Goal: Task Accomplishment & Management: Use online tool/utility

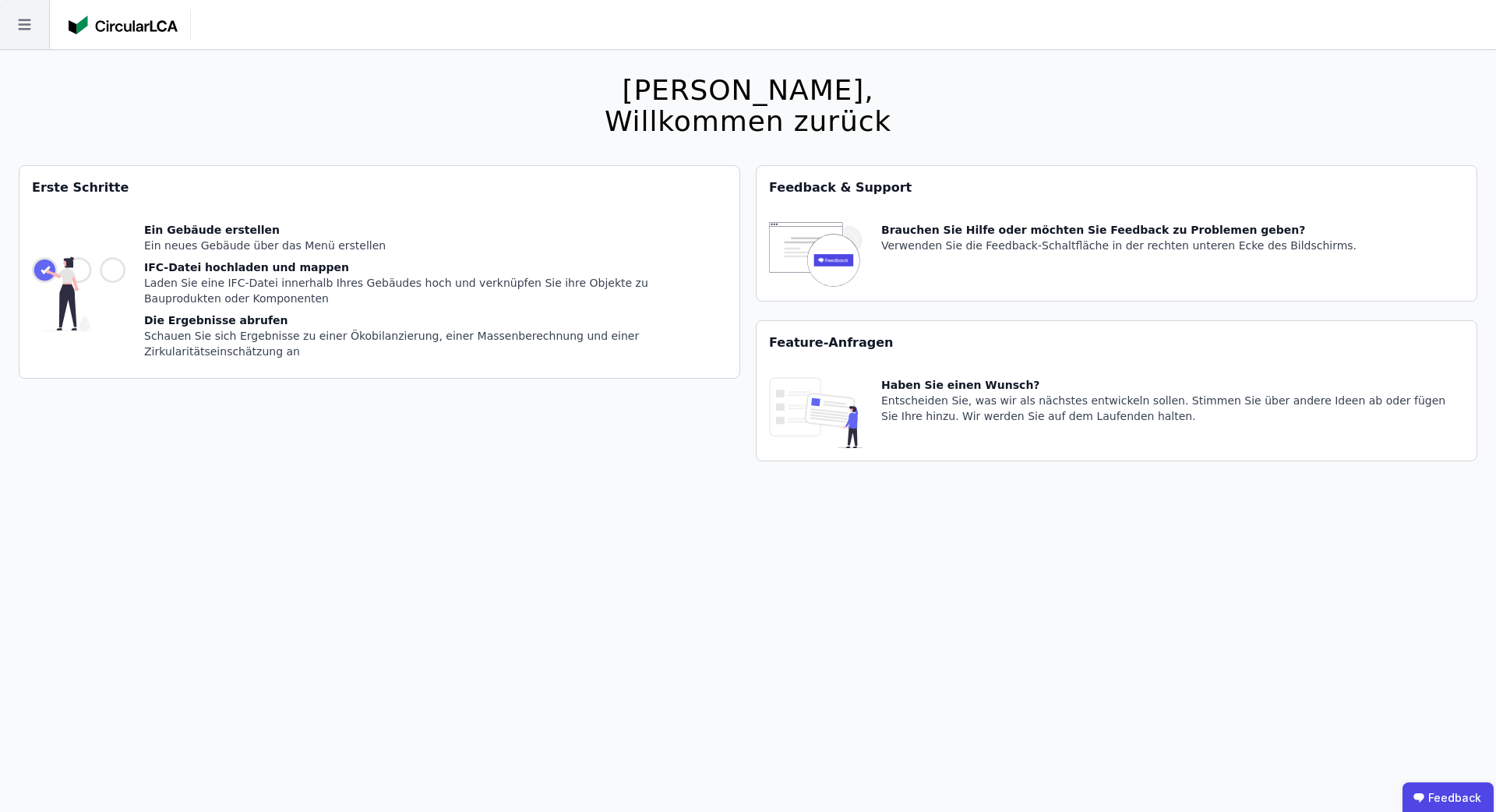
click at [36, 34] on icon at bounding box center [24, 24] width 49 height 49
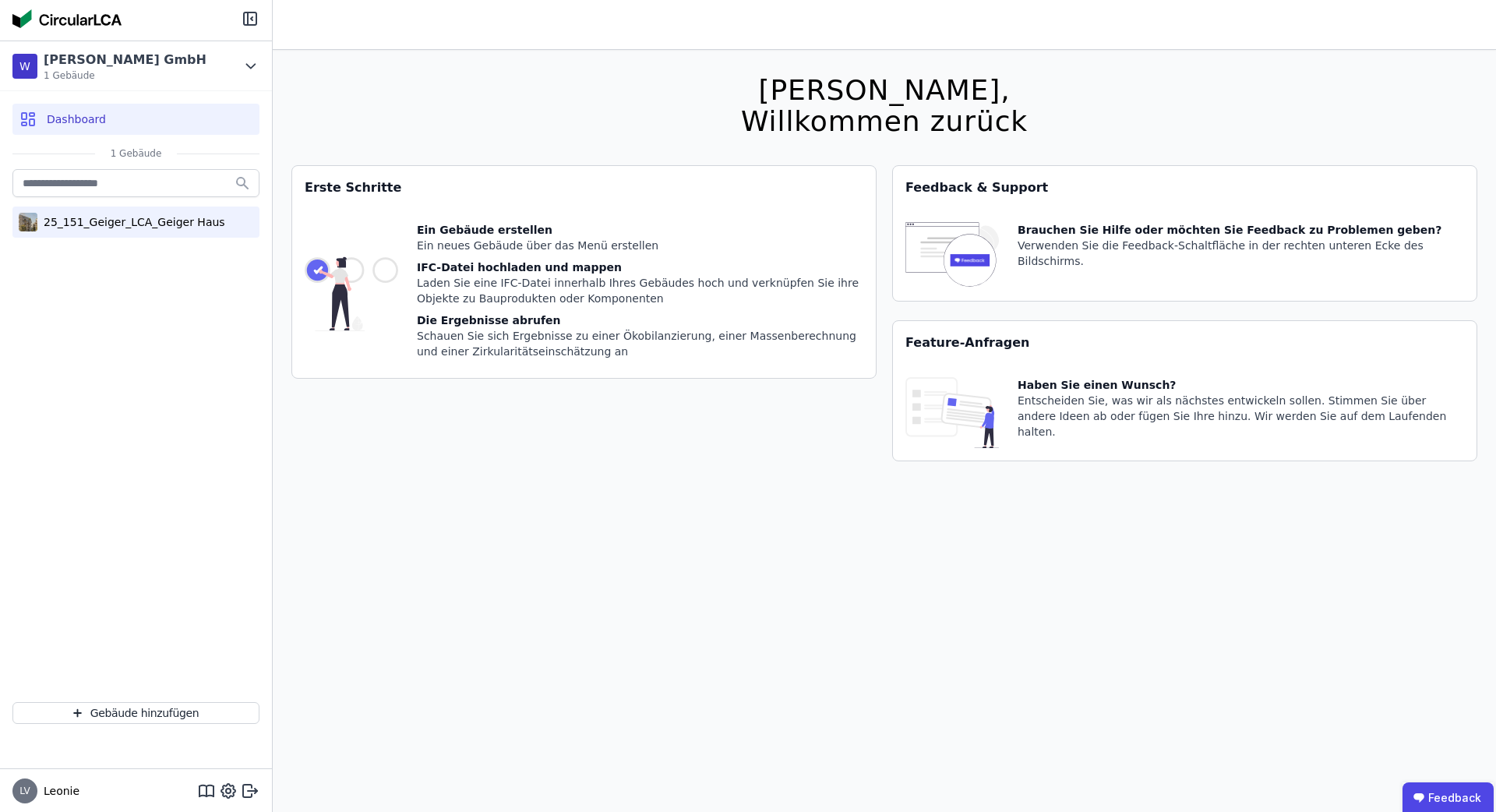
click at [110, 218] on div "25_151_Geiger_LCA_Geiger Haus" at bounding box center [131, 222] width 188 height 15
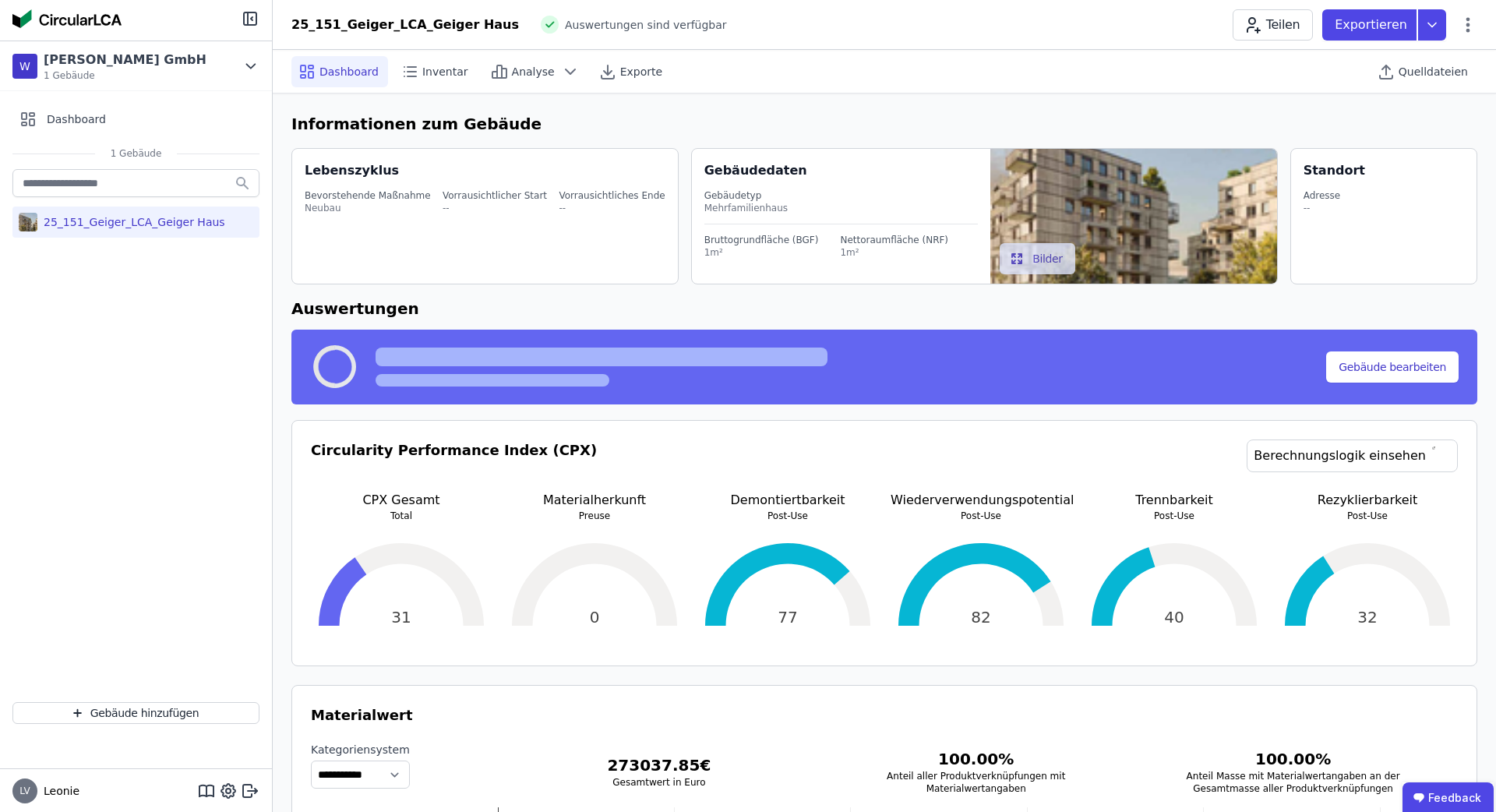
select select "*"
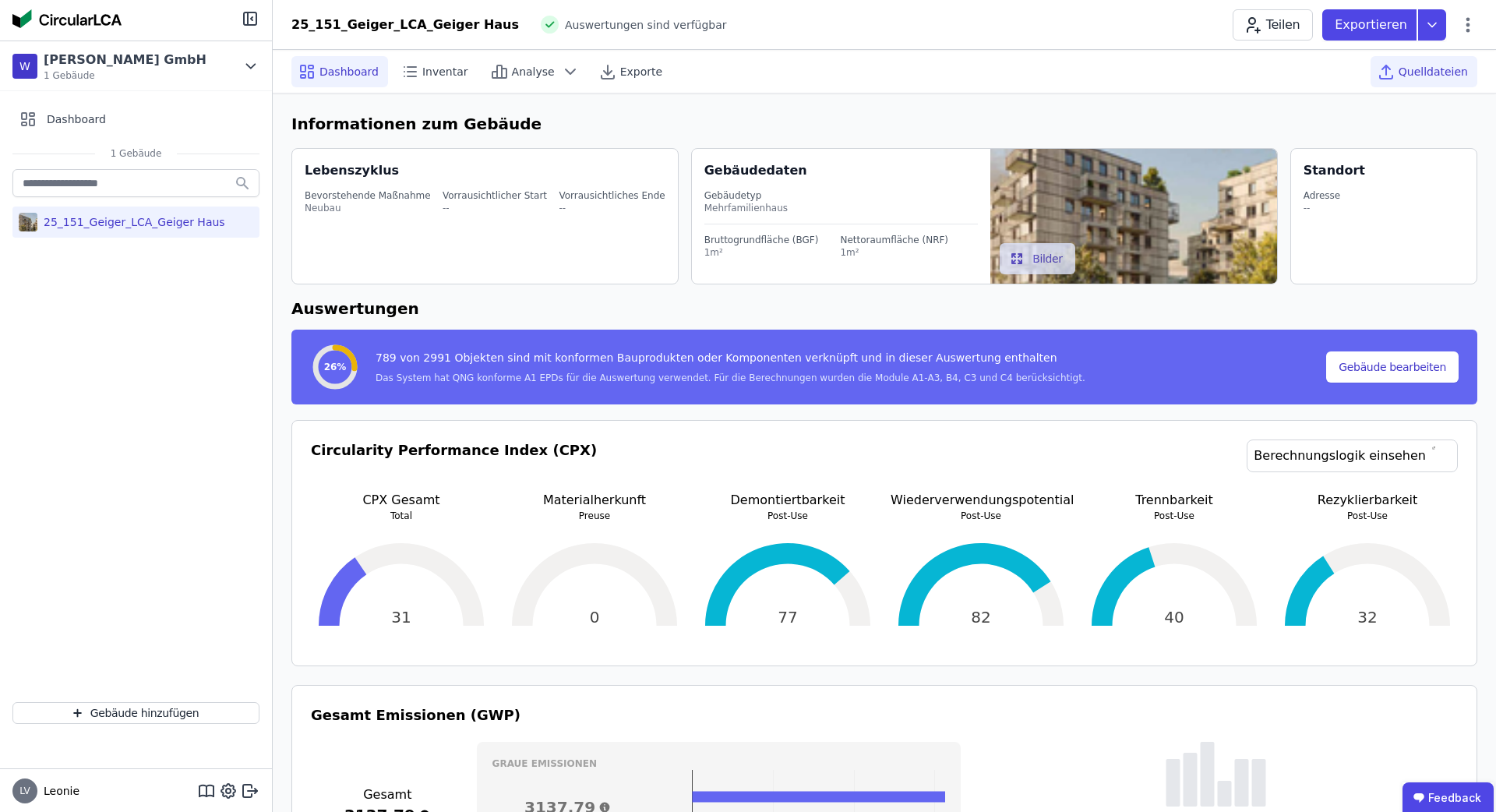
click at [1433, 75] on span "Quelldateien" at bounding box center [1434, 71] width 69 height 15
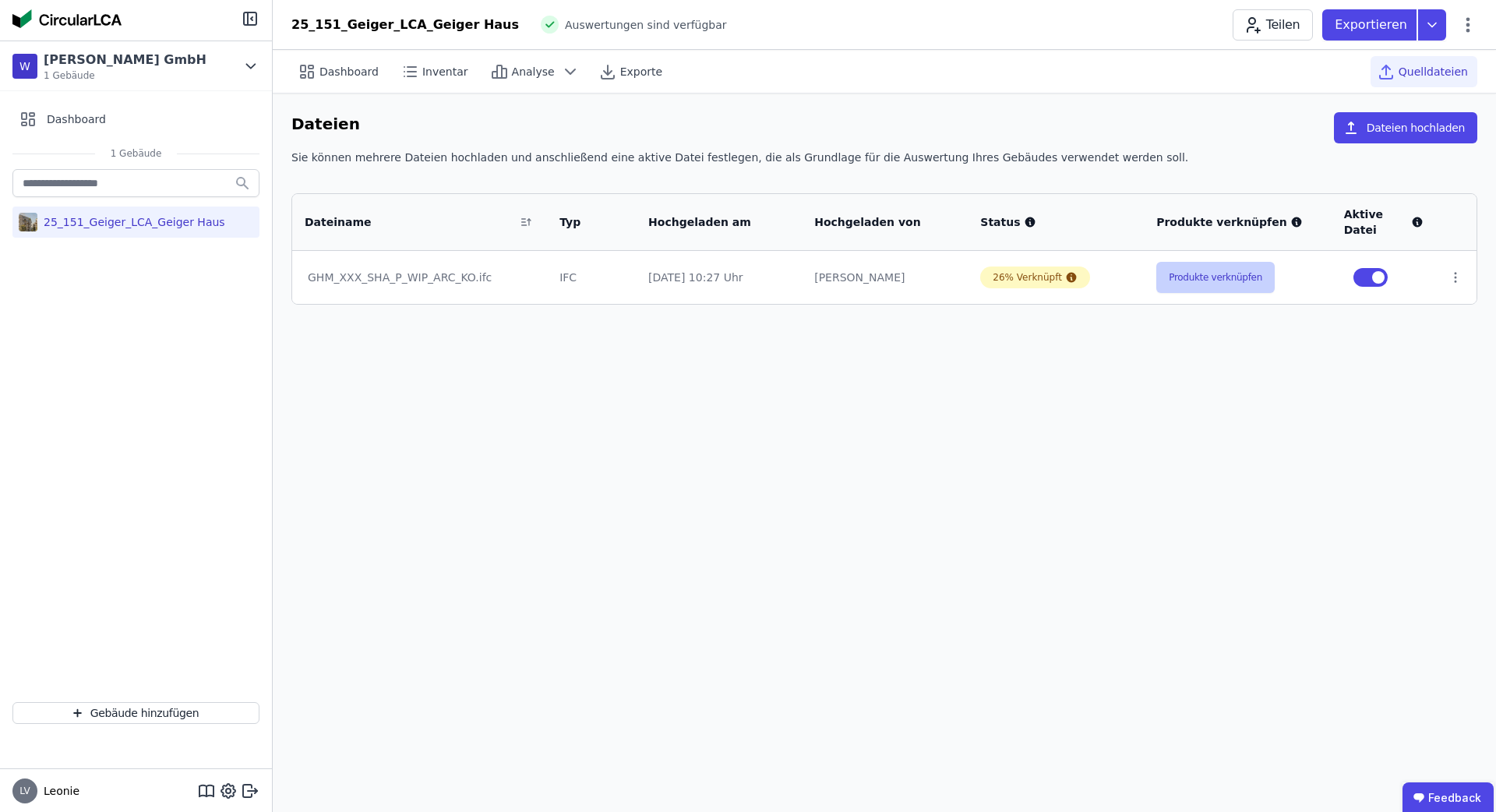
click at [1213, 277] on button "Produkte verknüpfen" at bounding box center [1216, 277] width 118 height 31
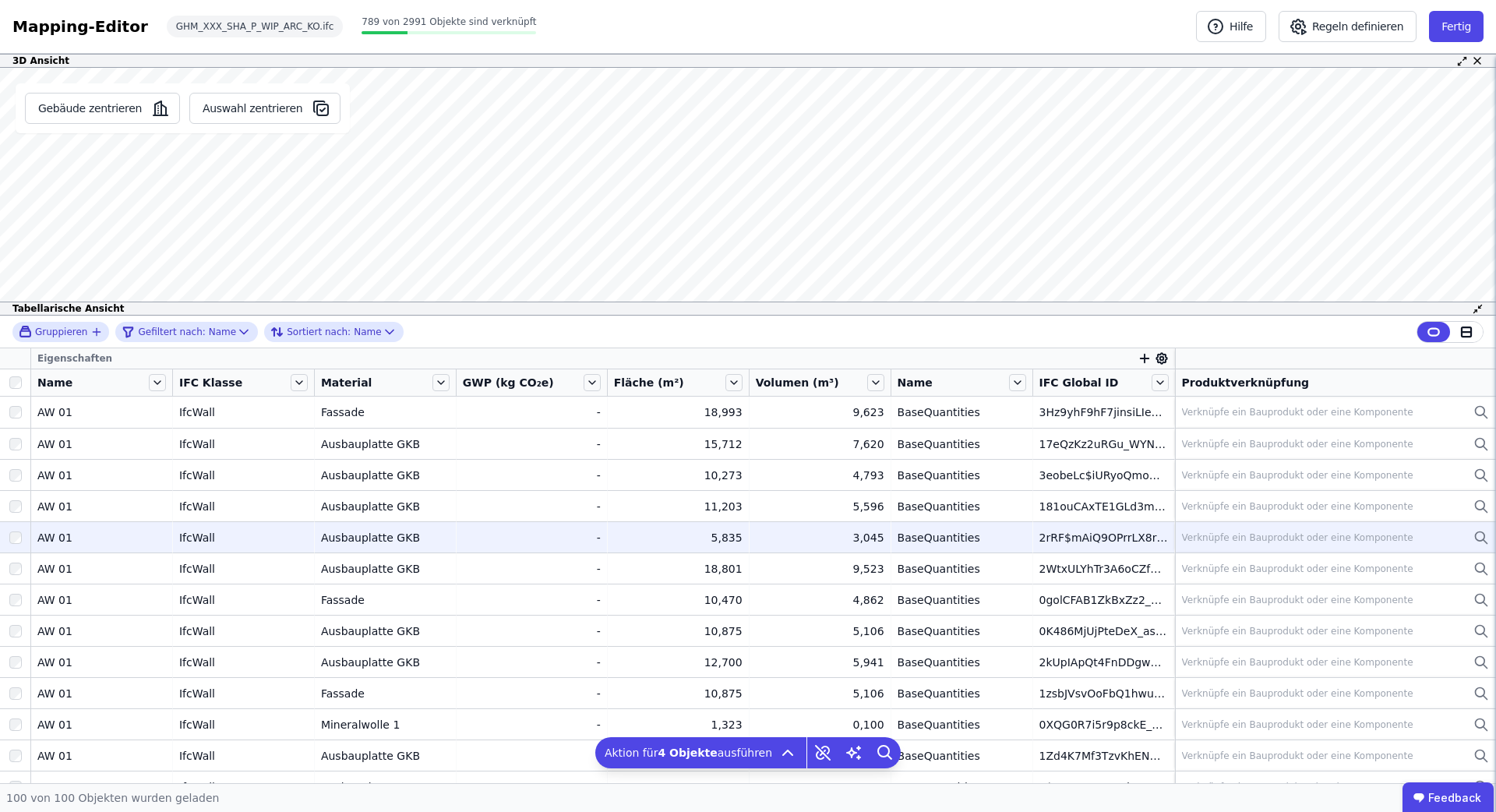
click at [15, 544] on div at bounding box center [15, 537] width 31 height 28
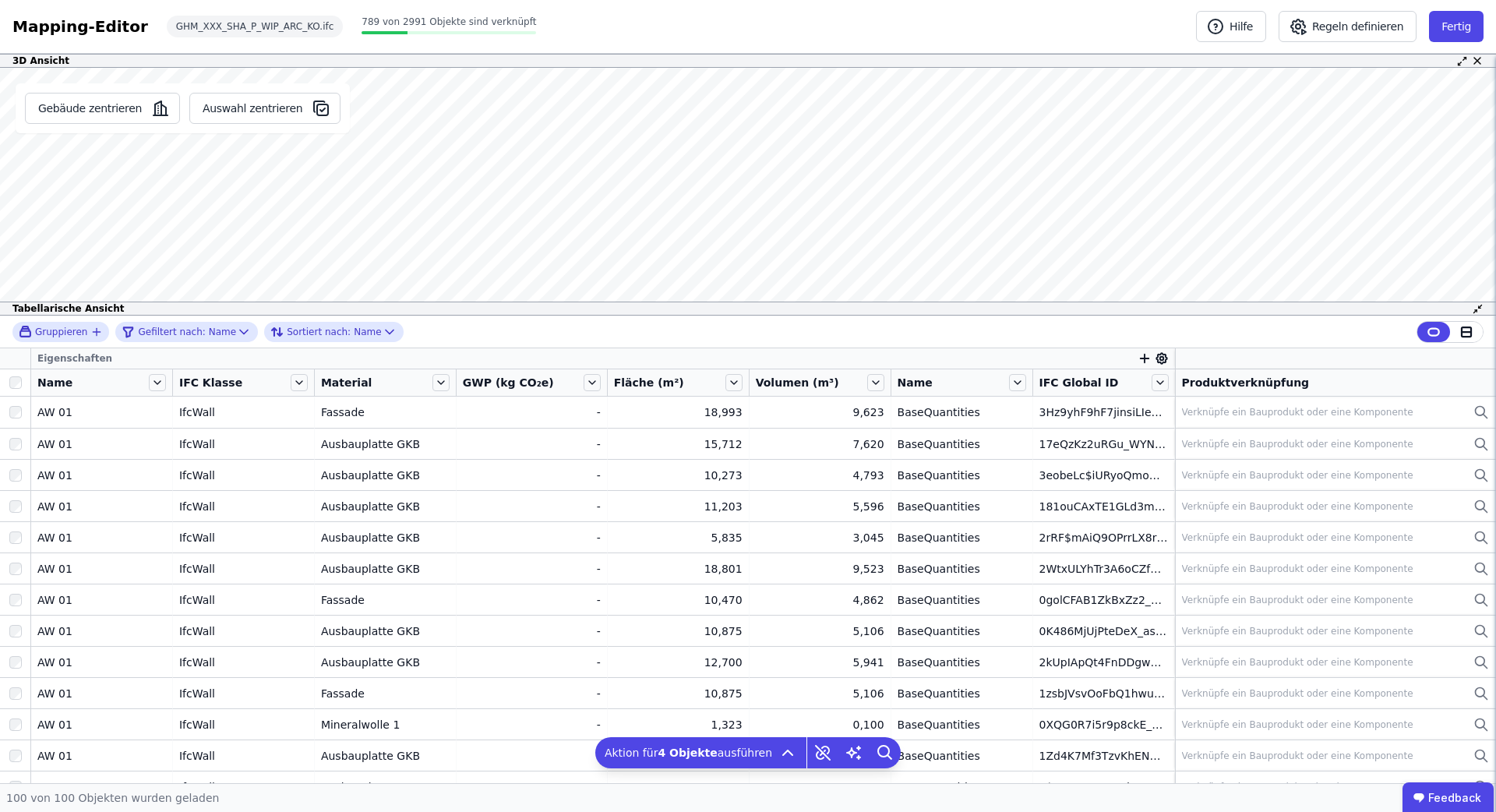
click at [267, 238] on div "Gebäude zentrieren Auswahl zentrieren Es sind keine Objektdaten verfügbar Diese…" at bounding box center [748, 191] width 1496 height 247
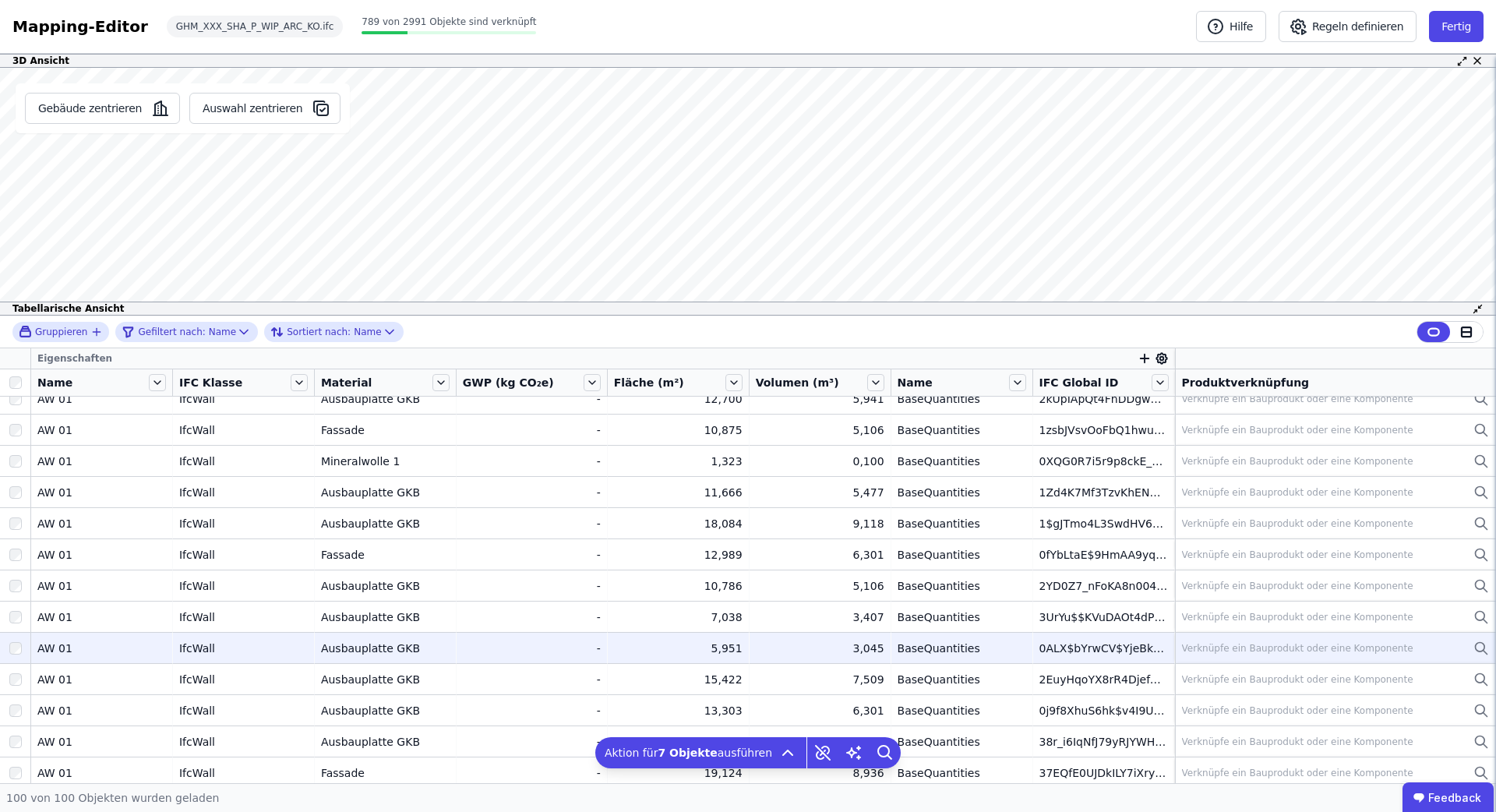
scroll to position [276, 0]
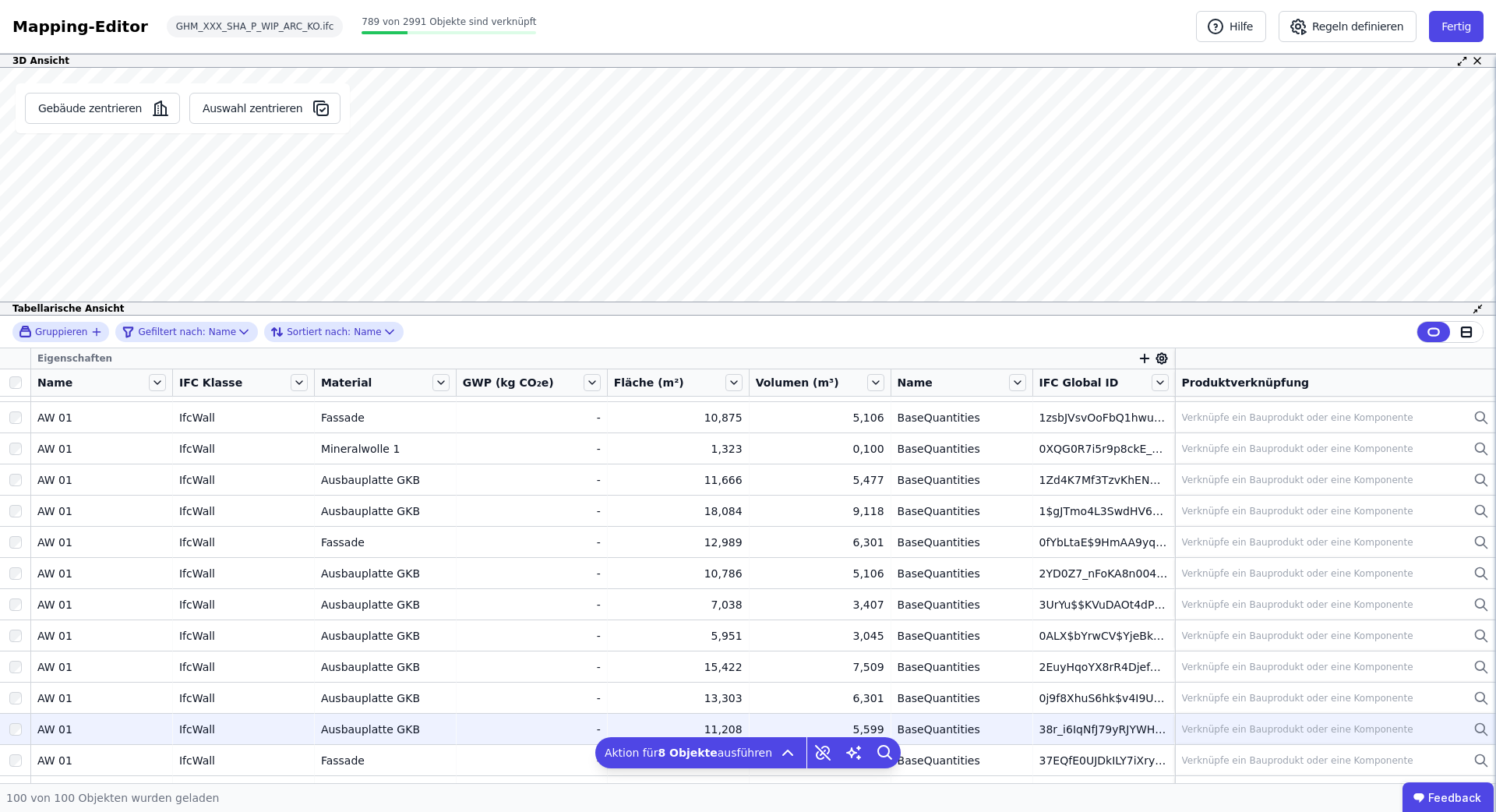
click at [23, 735] on div at bounding box center [15, 729] width 31 height 28
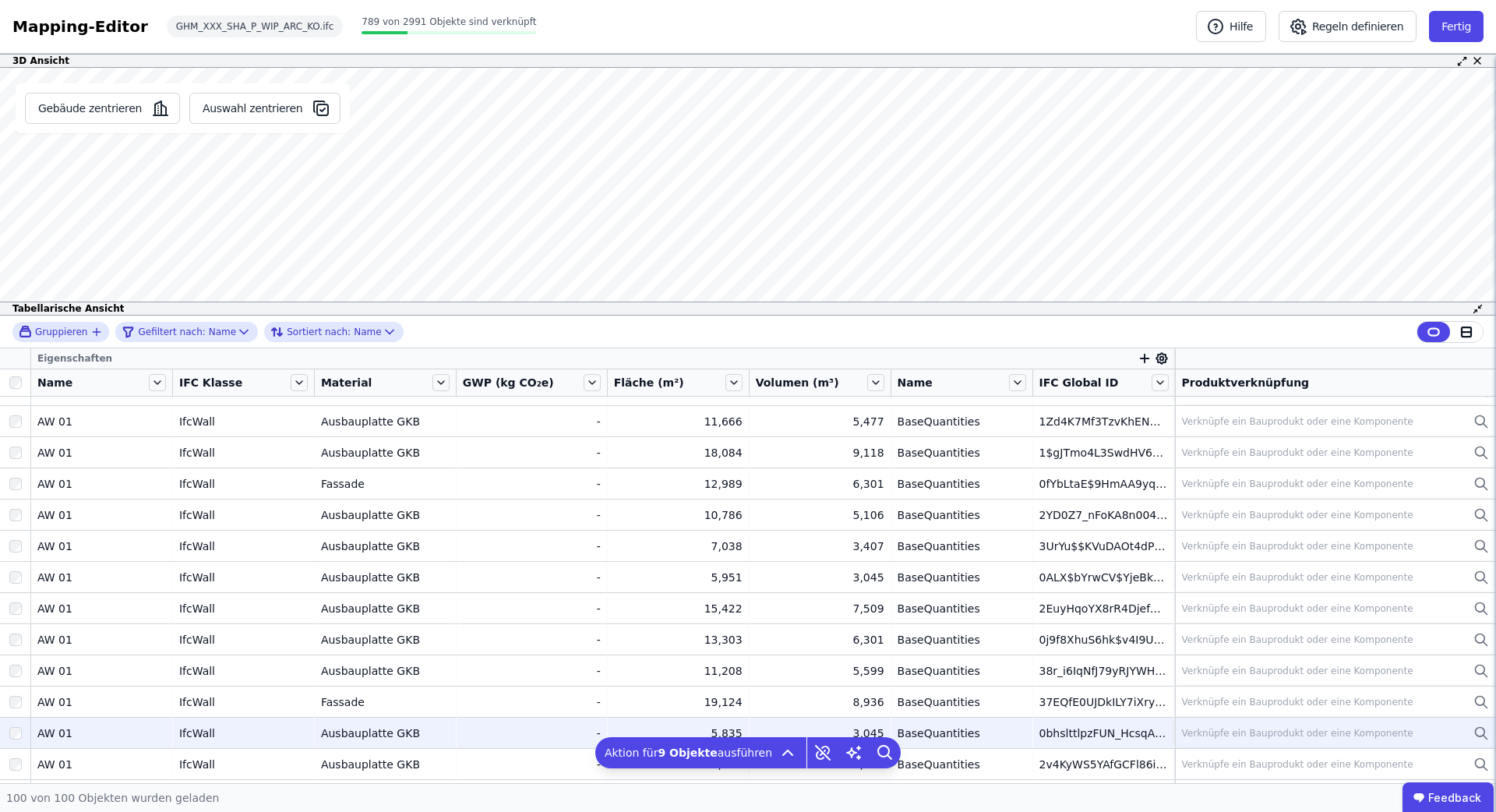
scroll to position [339, 0]
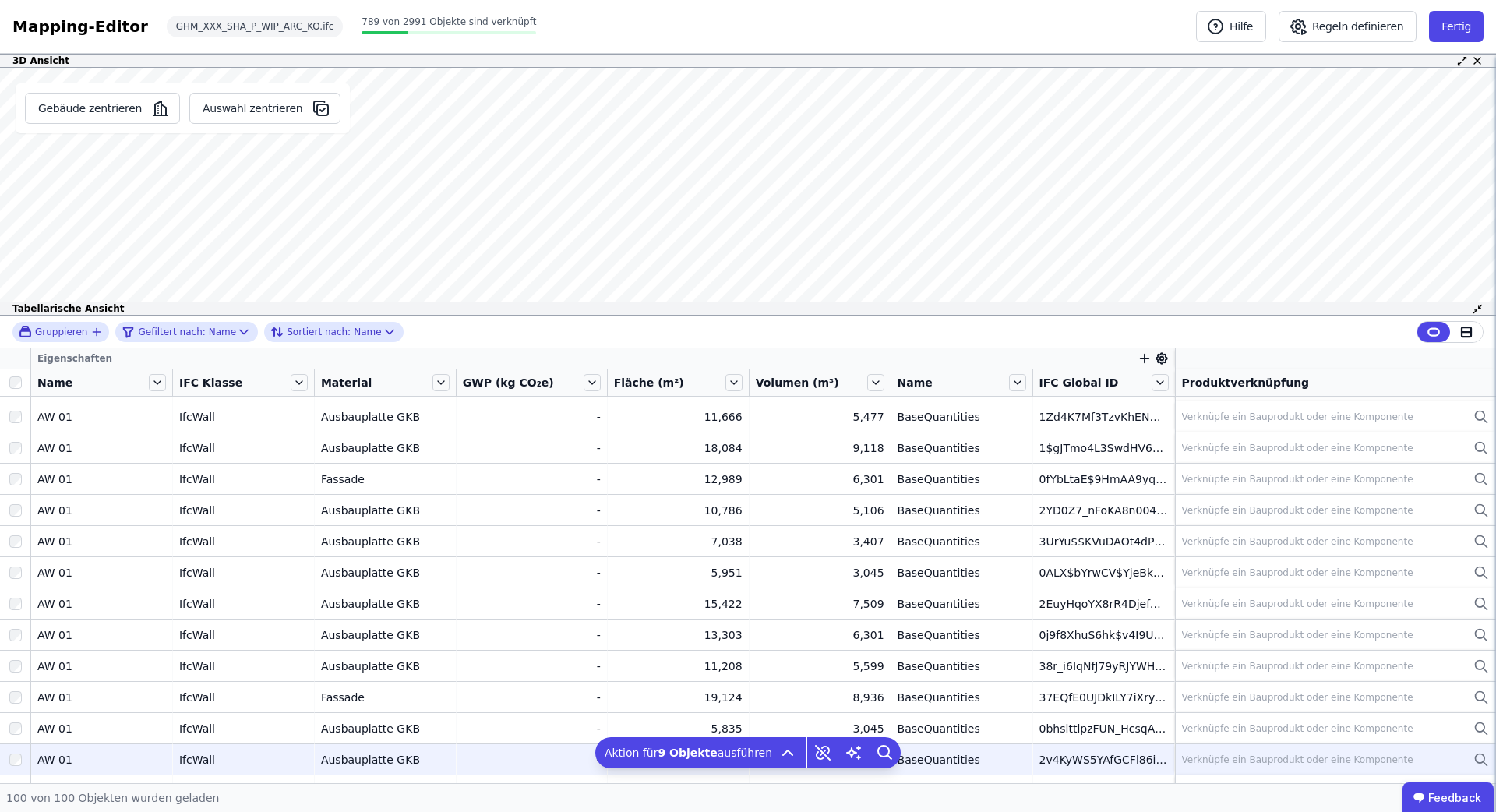
click at [65, 770] on td "AW 01 AW 01" at bounding box center [102, 758] width 142 height 31
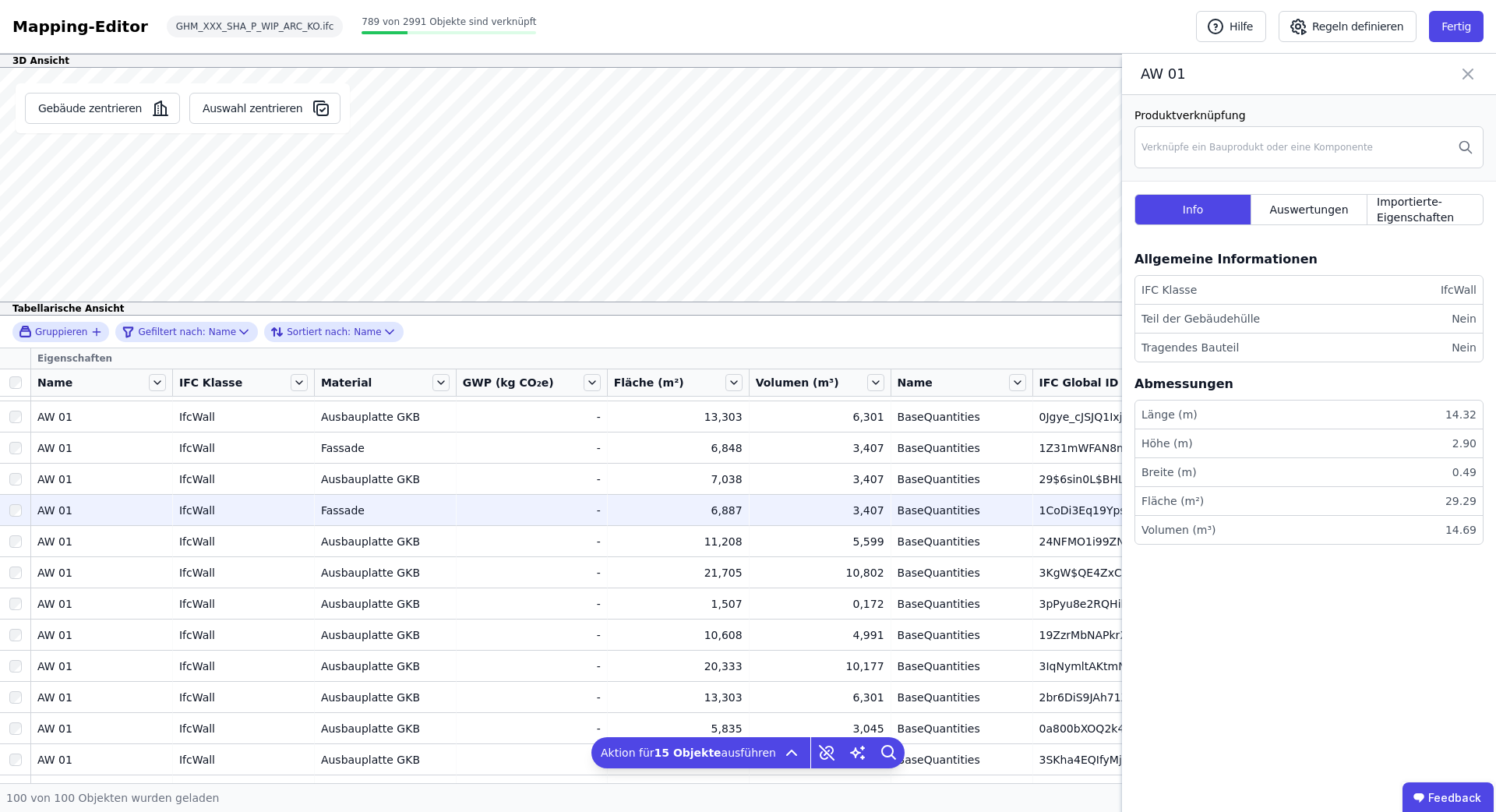
scroll to position [1062, 0]
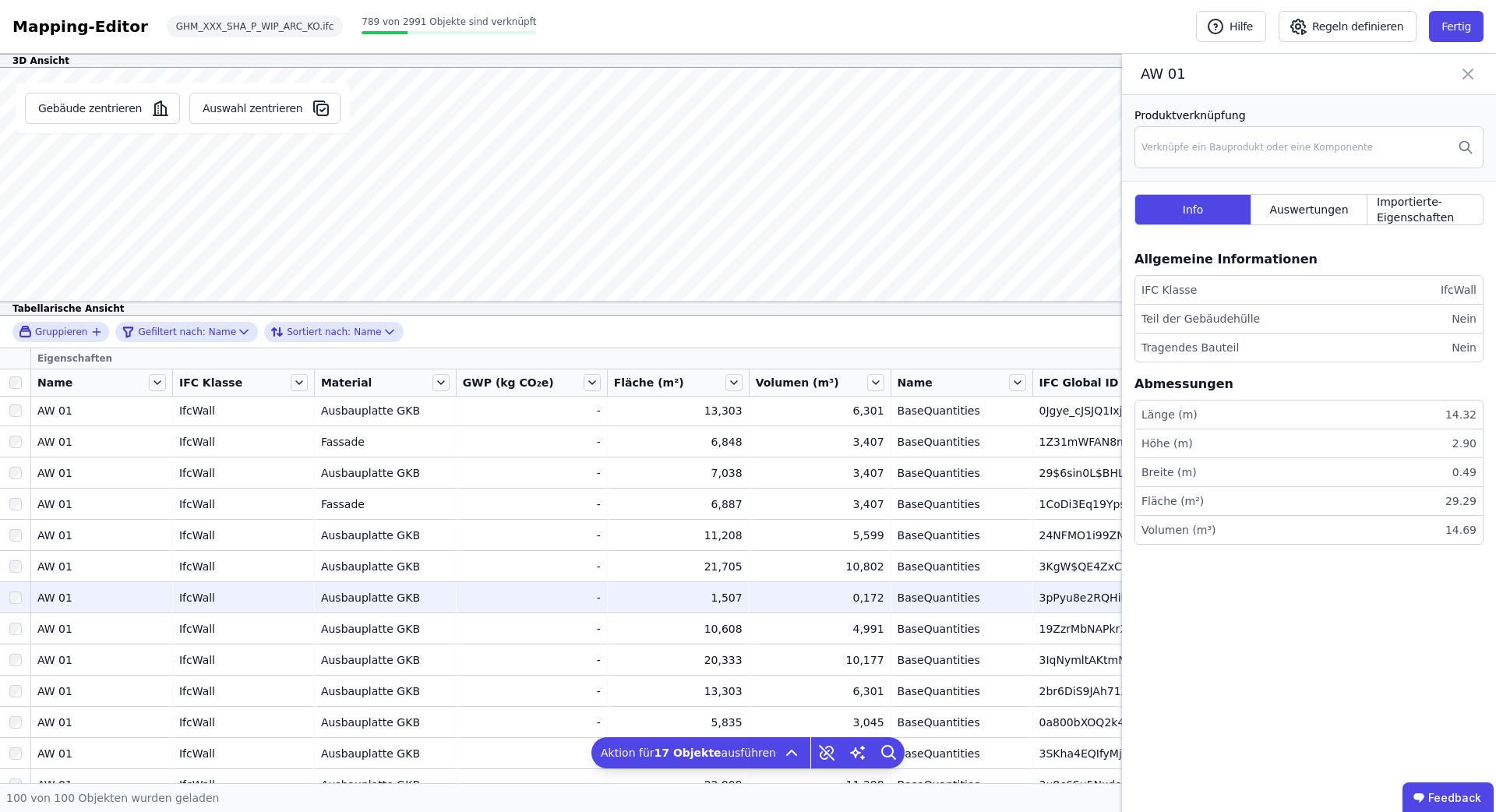
click at [23, 594] on div at bounding box center [15, 597] width 31 height 28
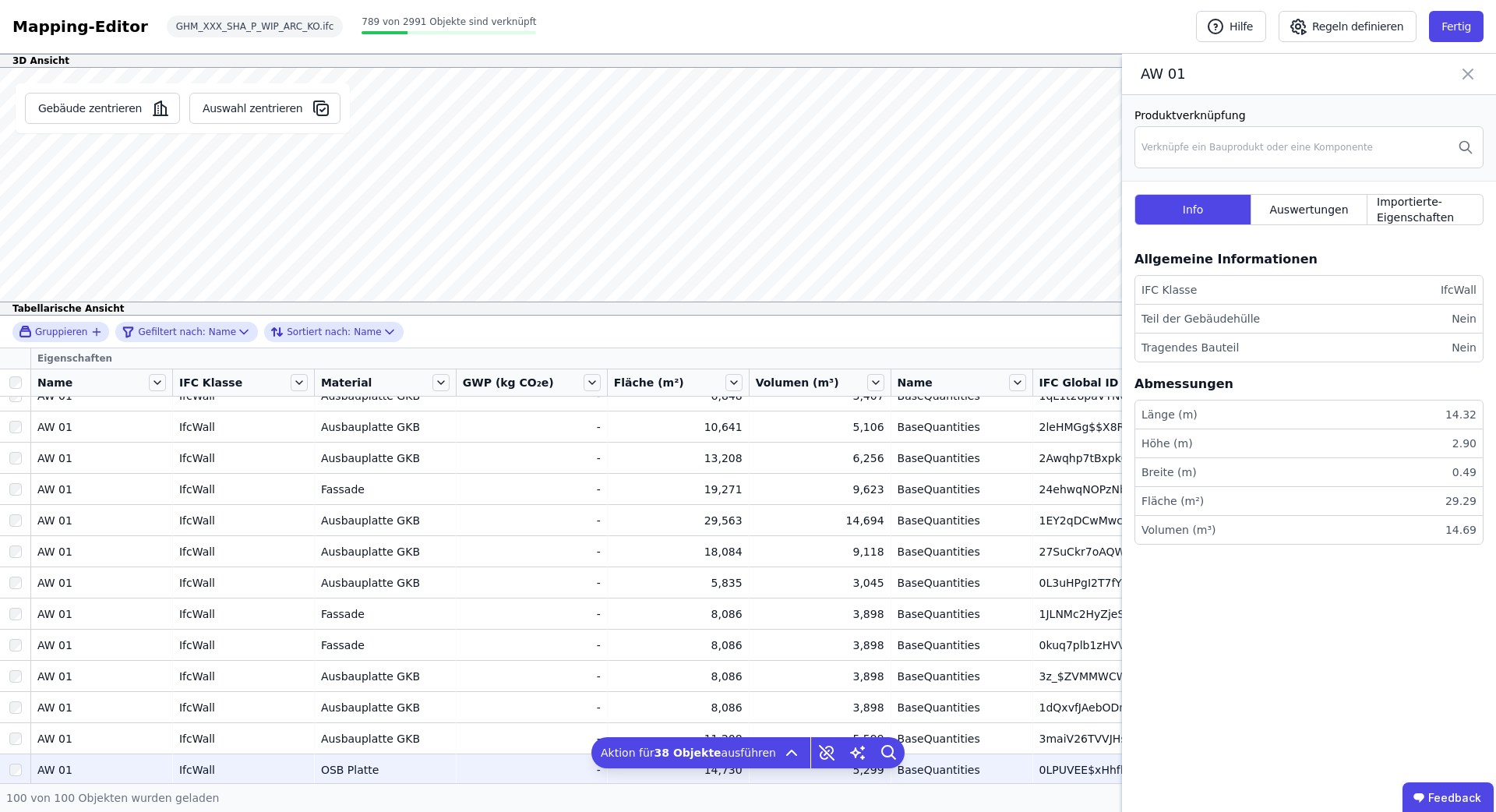
scroll to position [2730, 0]
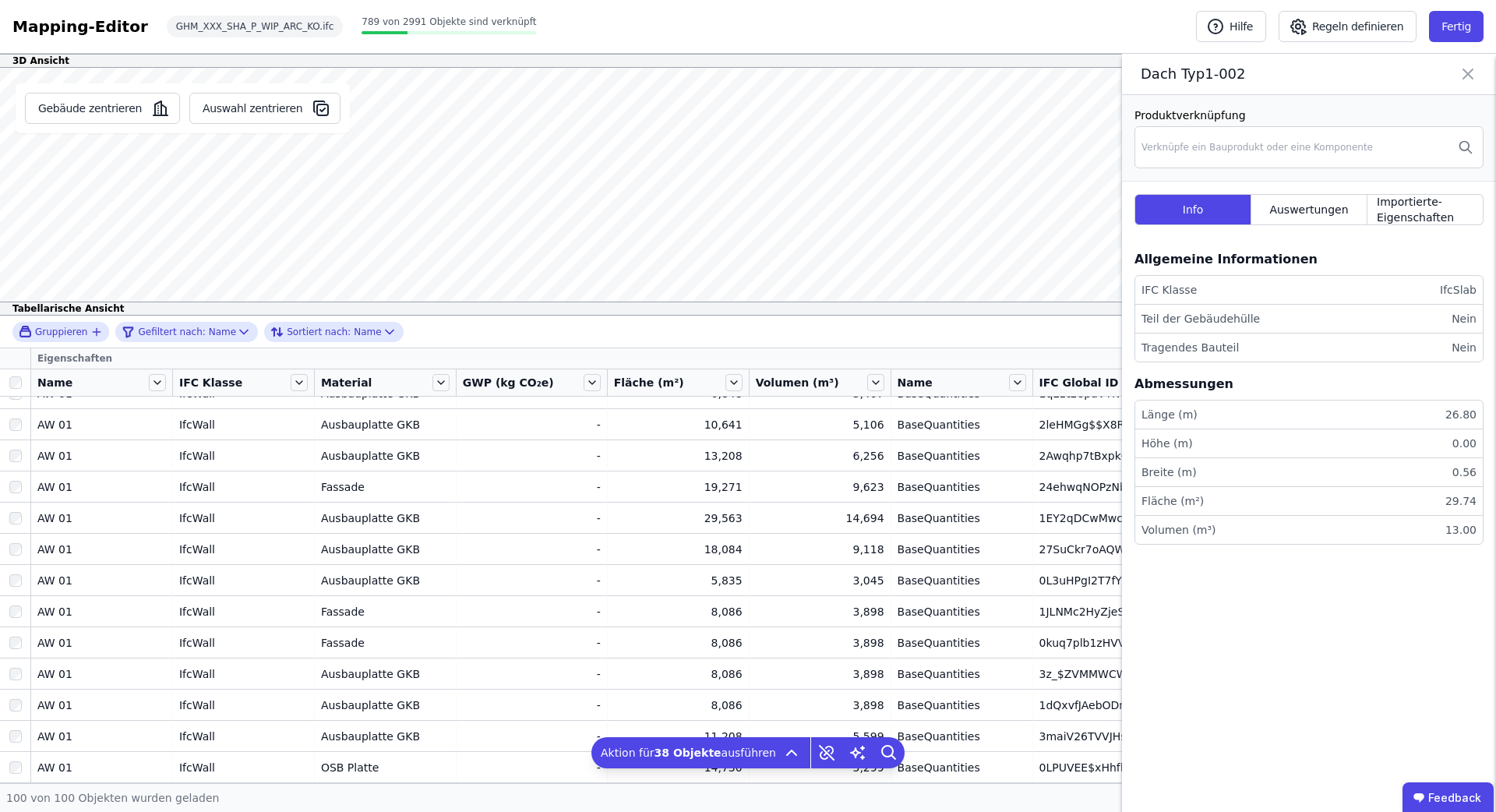
click at [331, 184] on div "Gebäude zentrieren Auswahl zentrieren Dach Typ1-002 Produktverknüpfung Verknüpf…" at bounding box center [748, 191] width 1496 height 247
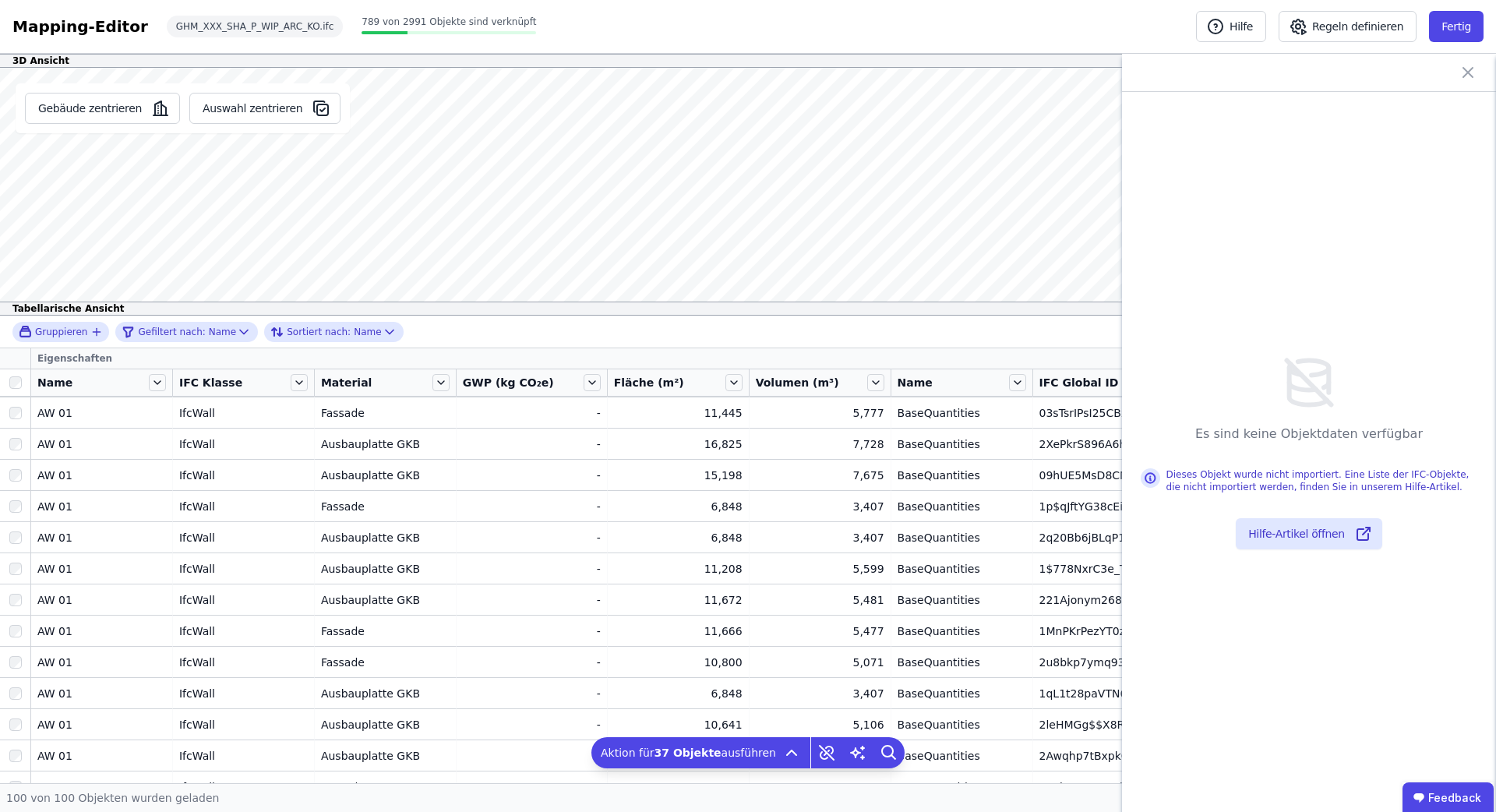
scroll to position [2446, 0]
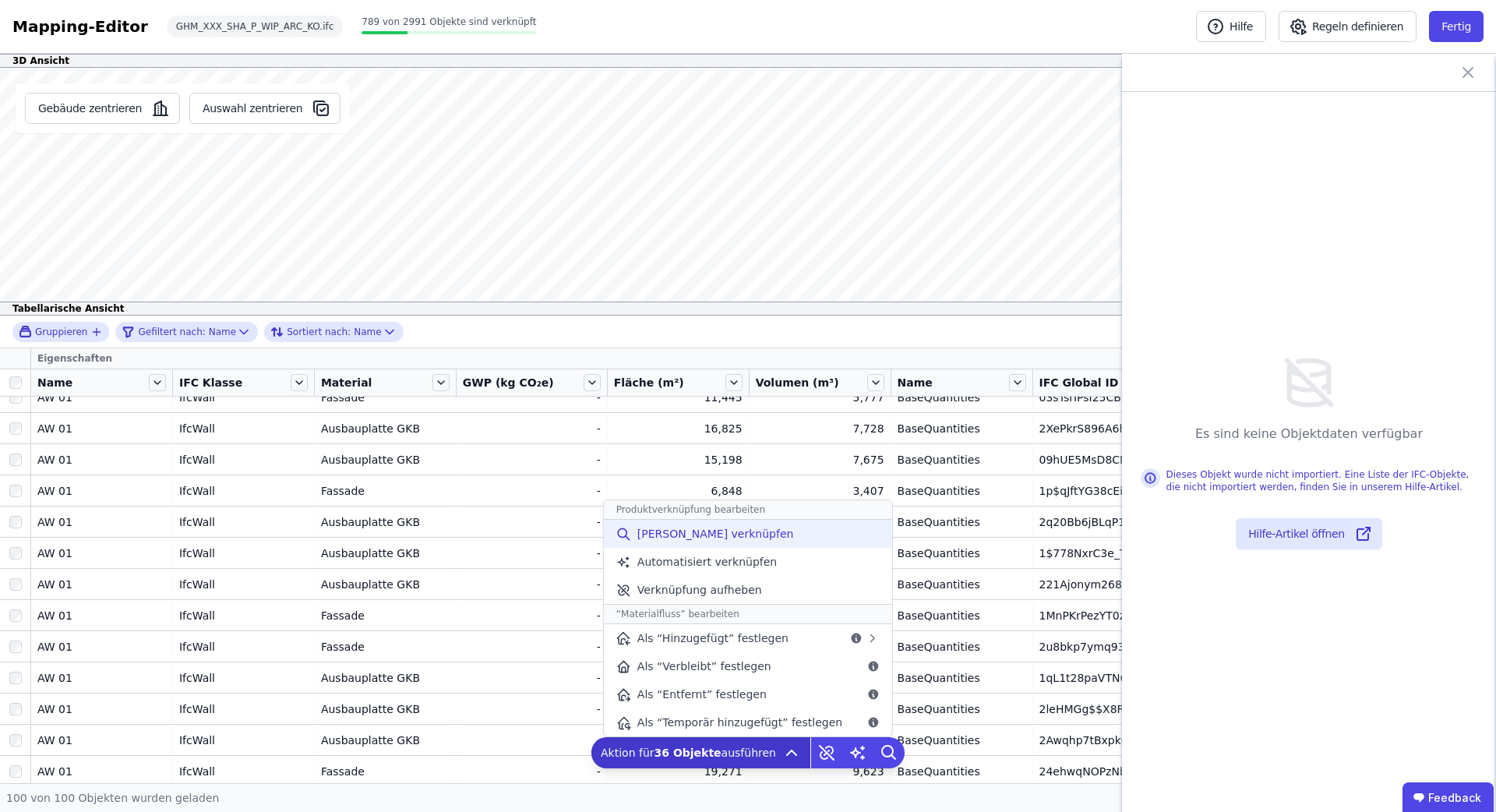
click at [684, 537] on span "[PERSON_NAME] verknüpfen" at bounding box center [716, 533] width 156 height 15
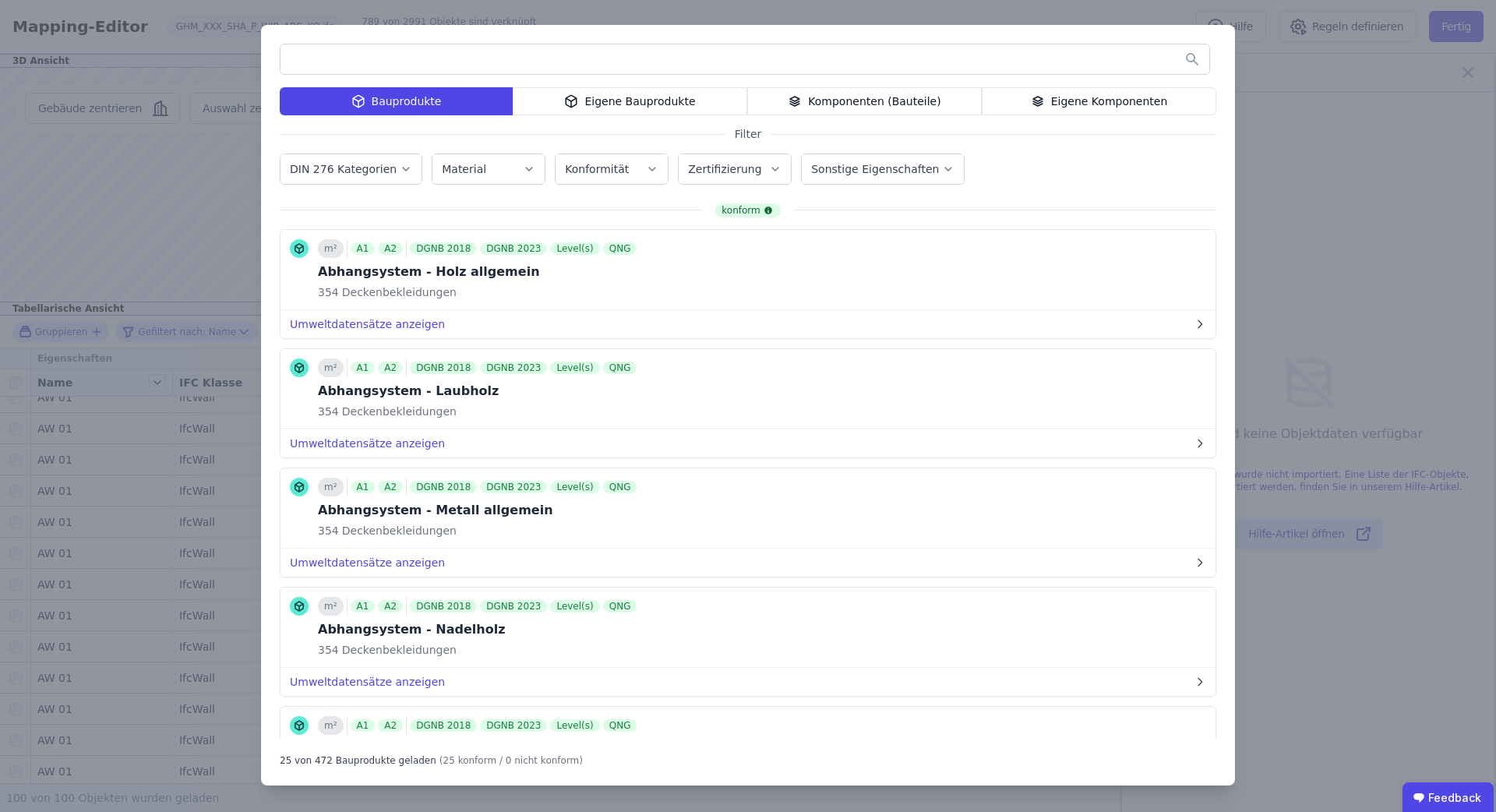
click at [1088, 102] on div "Eigene Komponenten" at bounding box center [1099, 101] width 235 height 28
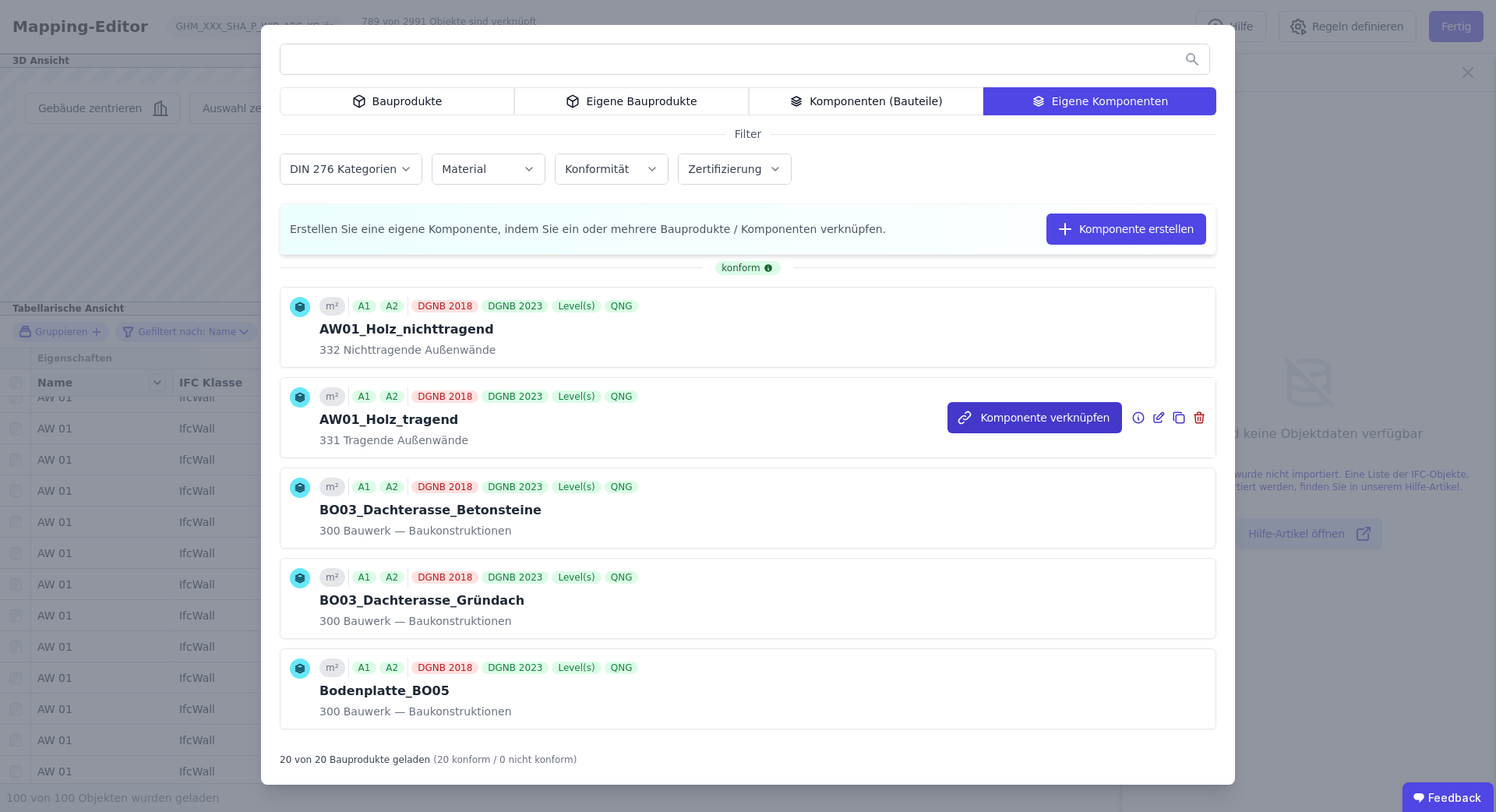
click at [1017, 418] on button "Komponente verknüpfen" at bounding box center [1035, 417] width 175 height 31
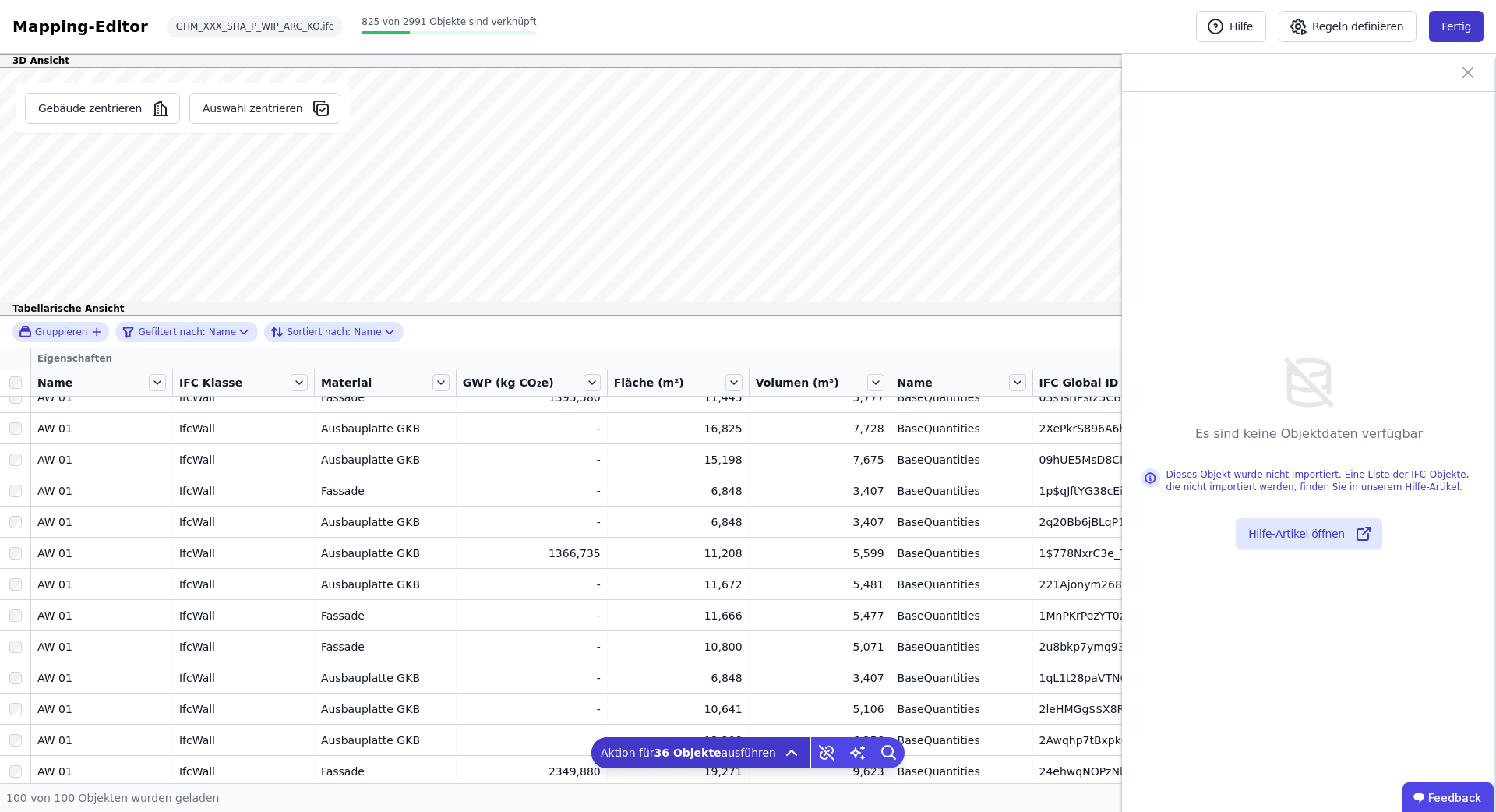
click at [1461, 28] on button "Fertig" at bounding box center [1457, 27] width 55 height 31
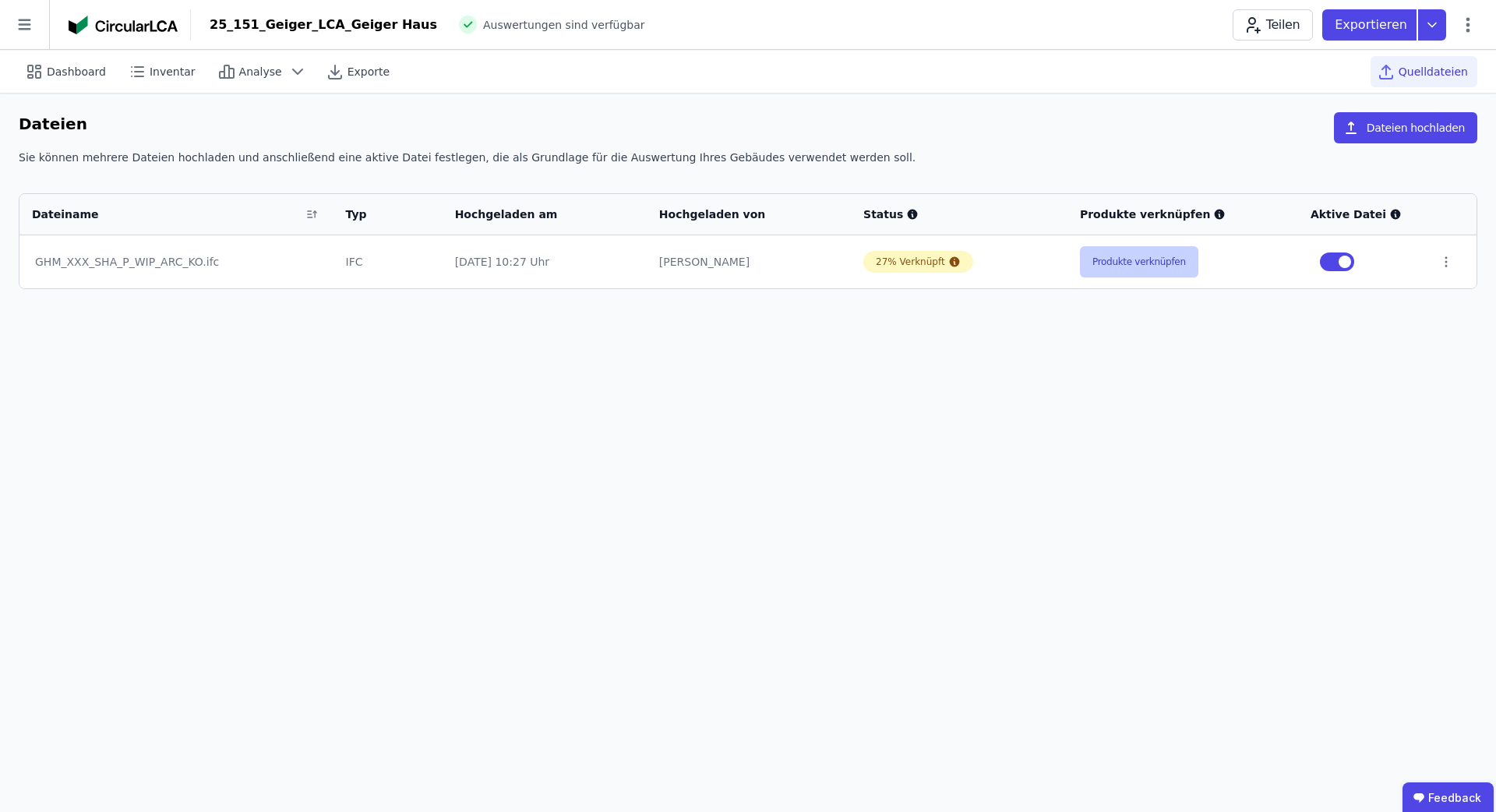
click at [1142, 269] on button "Produkte verknüpfen" at bounding box center [1139, 262] width 118 height 31
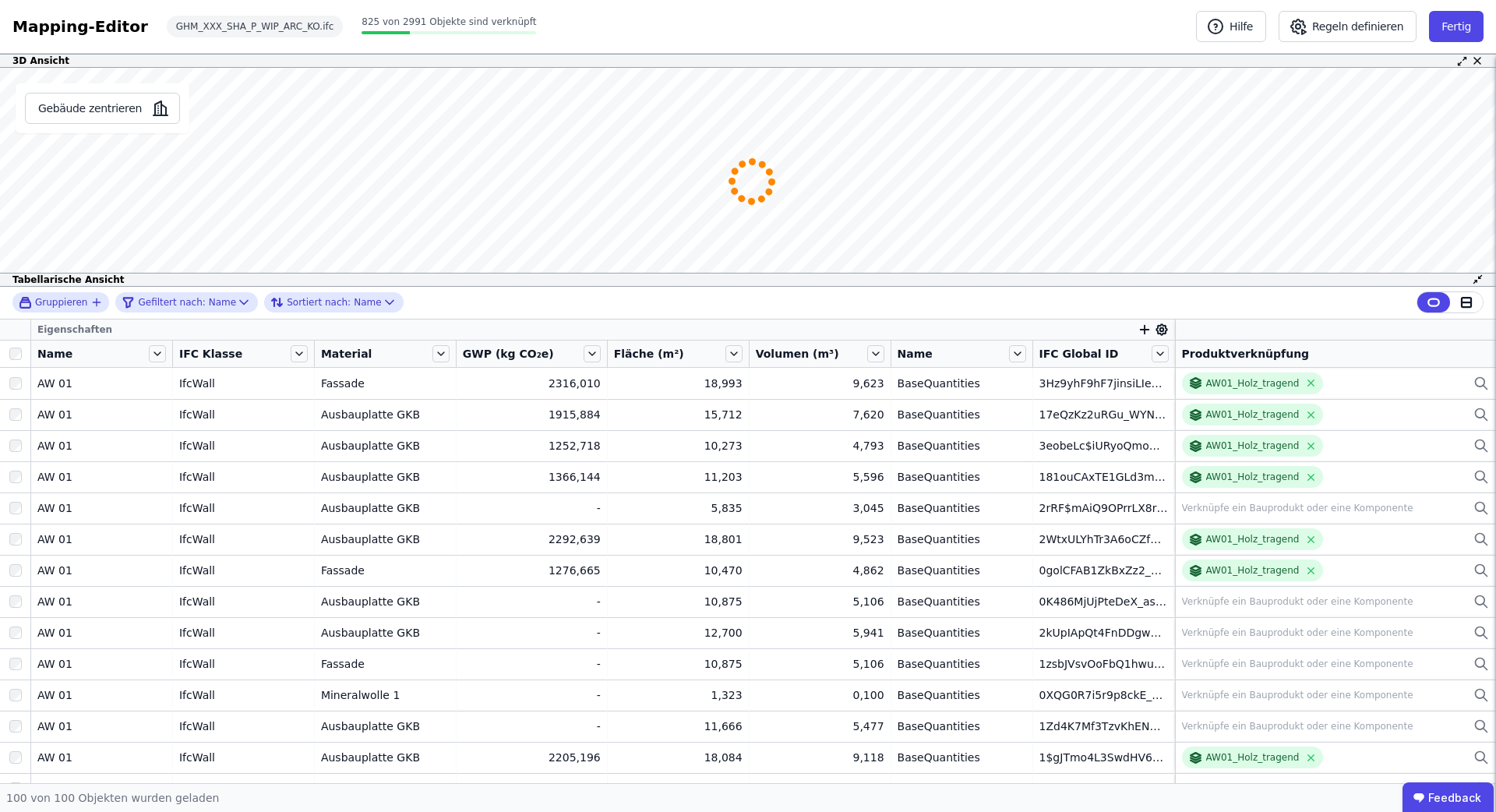
click at [436, 378] on div "3D Ansicht Gebäude zentrieren Es sind keine Objektdaten verfügbar Dieses Objekt…" at bounding box center [748, 418] width 1496 height 729
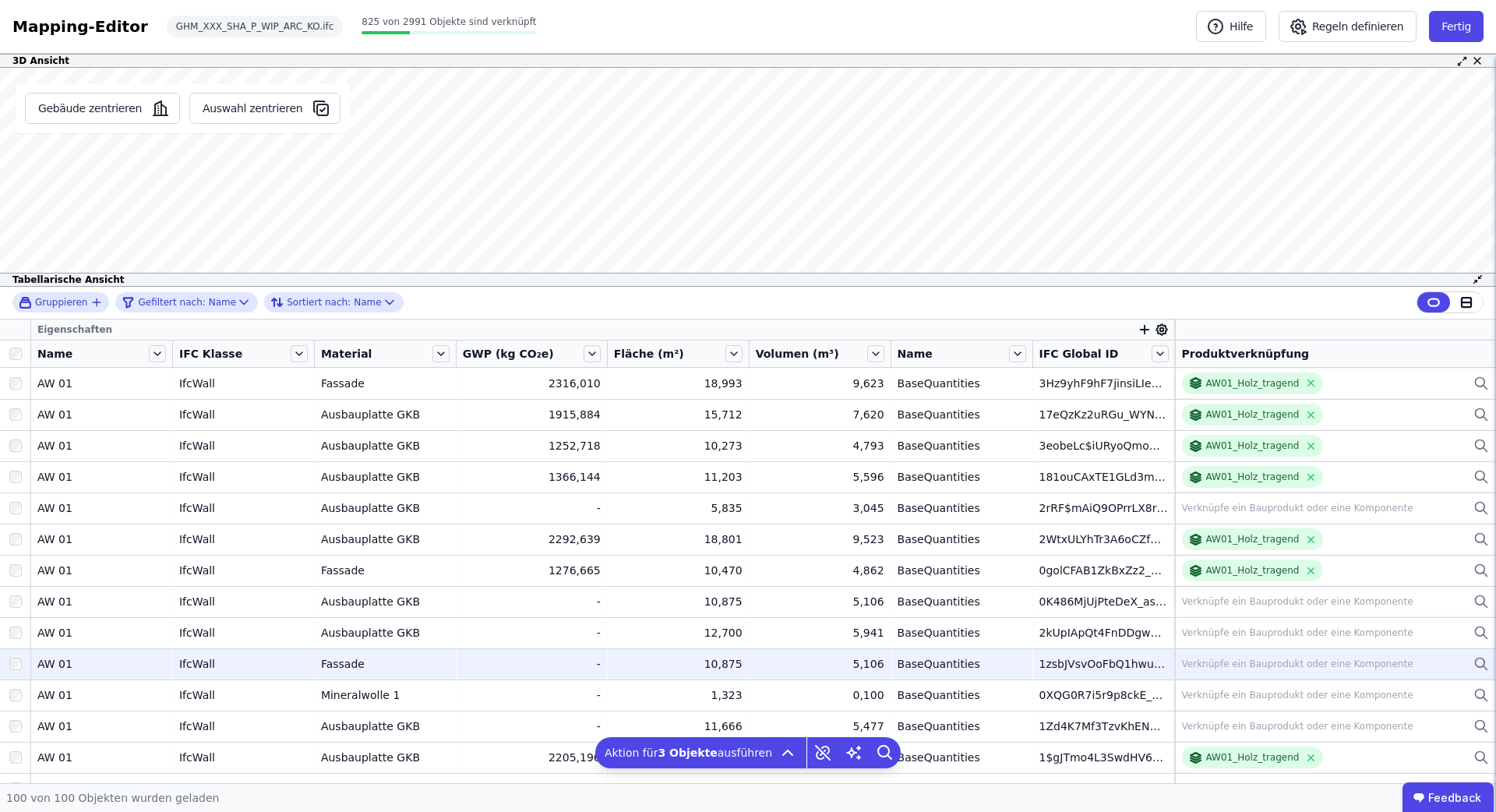
click at [12, 670] on div at bounding box center [15, 663] width 31 height 28
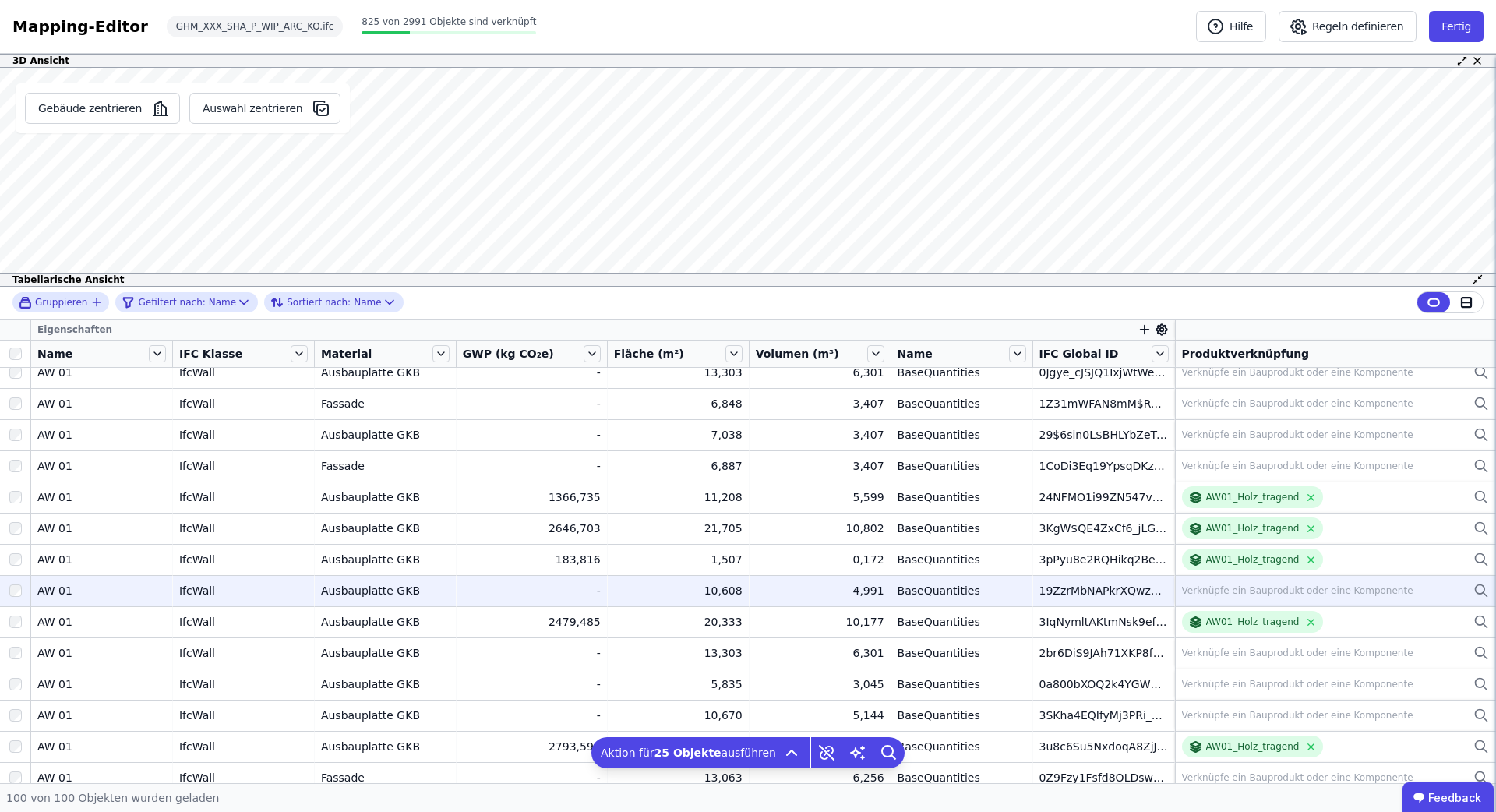
scroll to position [1073, 0]
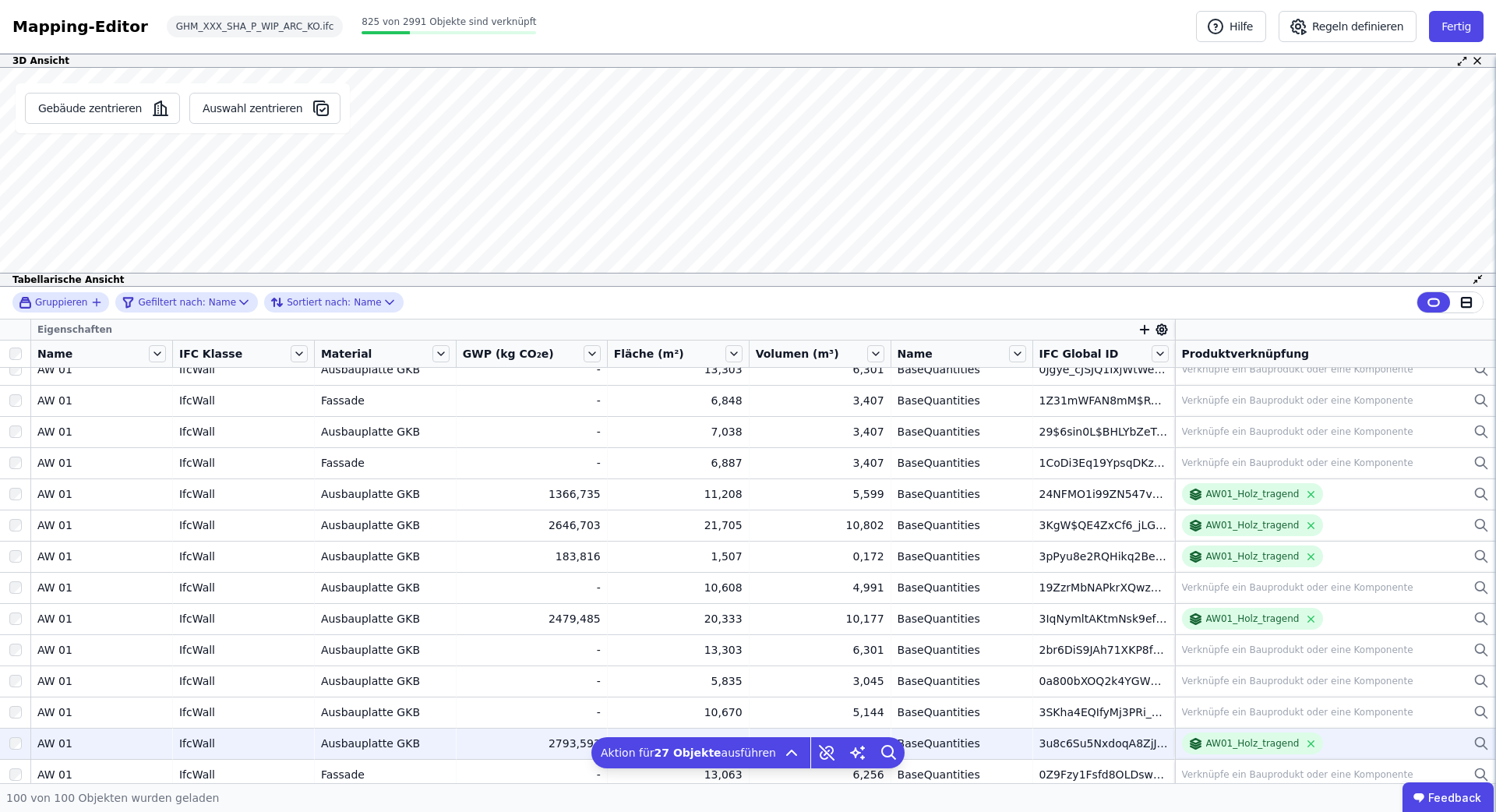
click at [23, 727] on td at bounding box center [15, 743] width 31 height 31
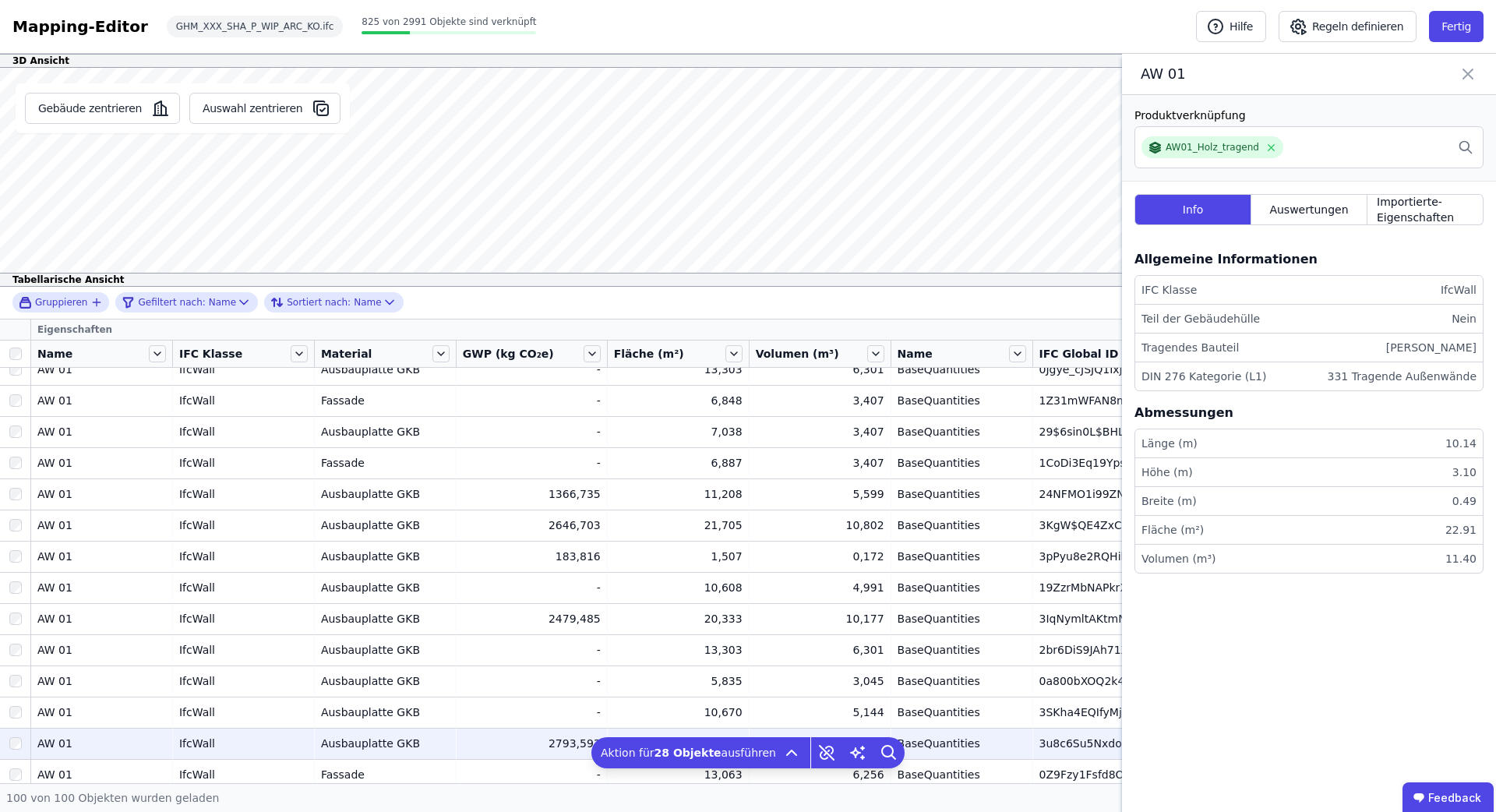
click at [1464, 81] on icon at bounding box center [1468, 73] width 19 height 22
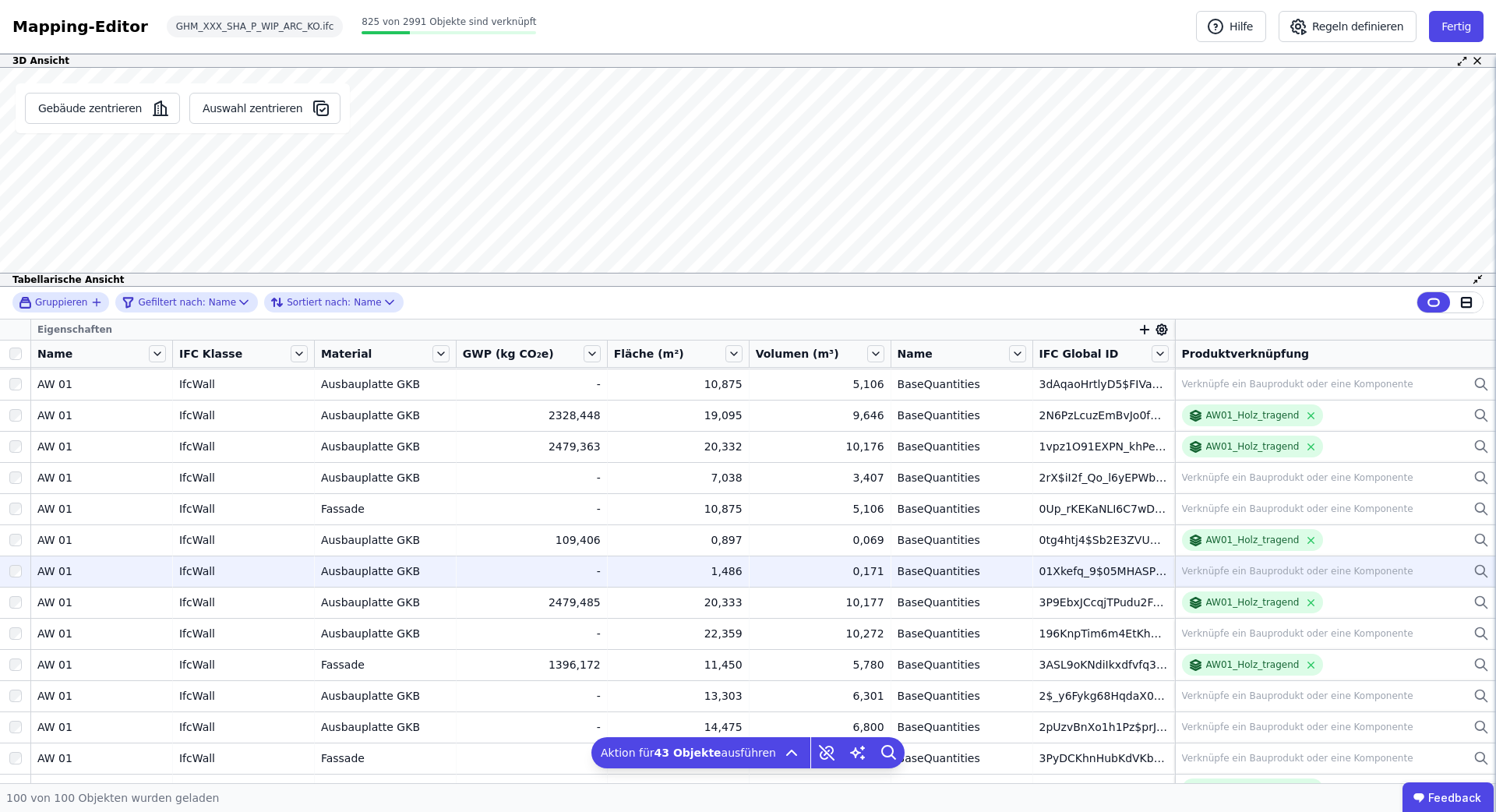
scroll to position [1932, 0]
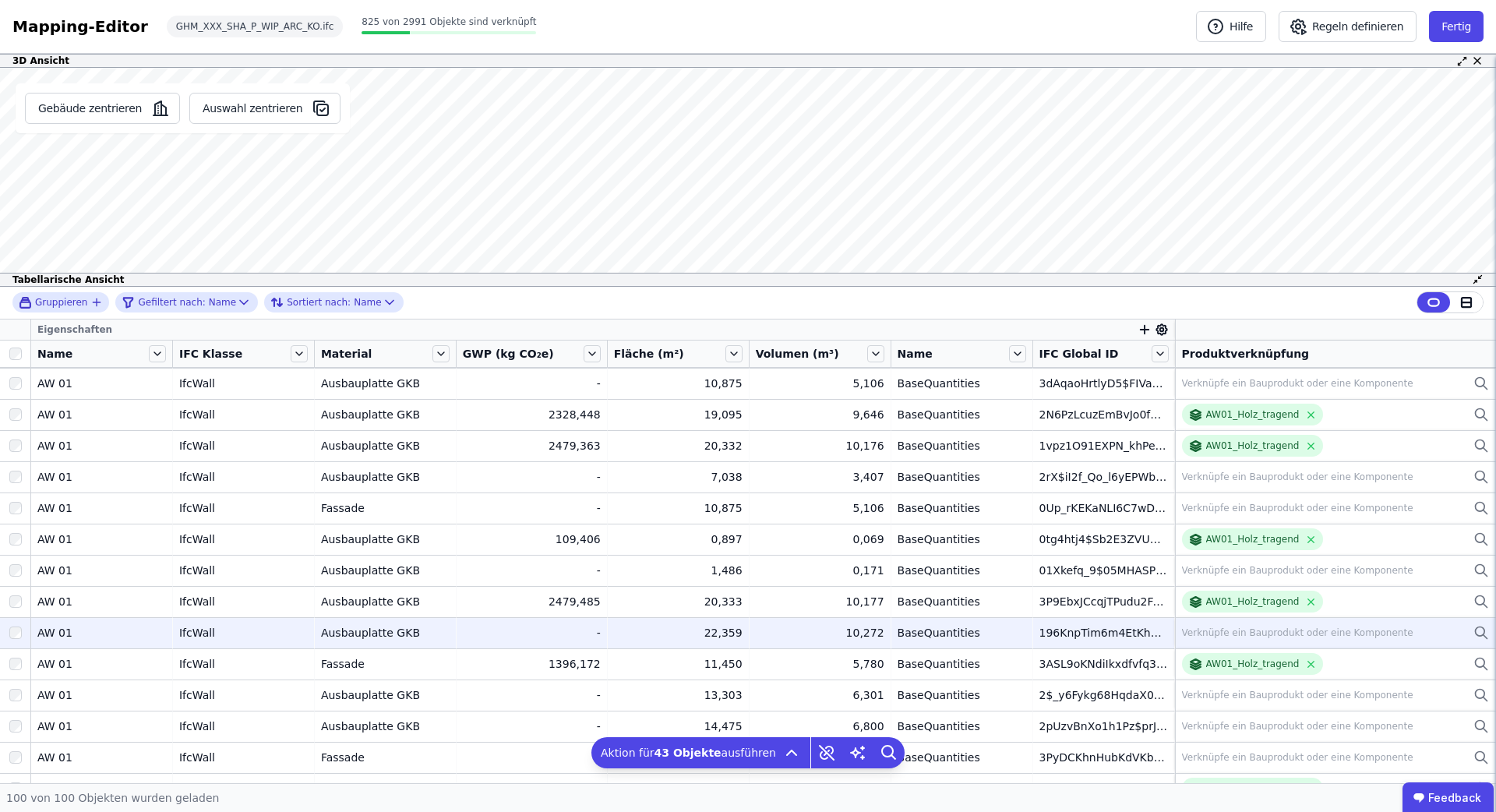
click at [13, 639] on div at bounding box center [15, 632] width 31 height 28
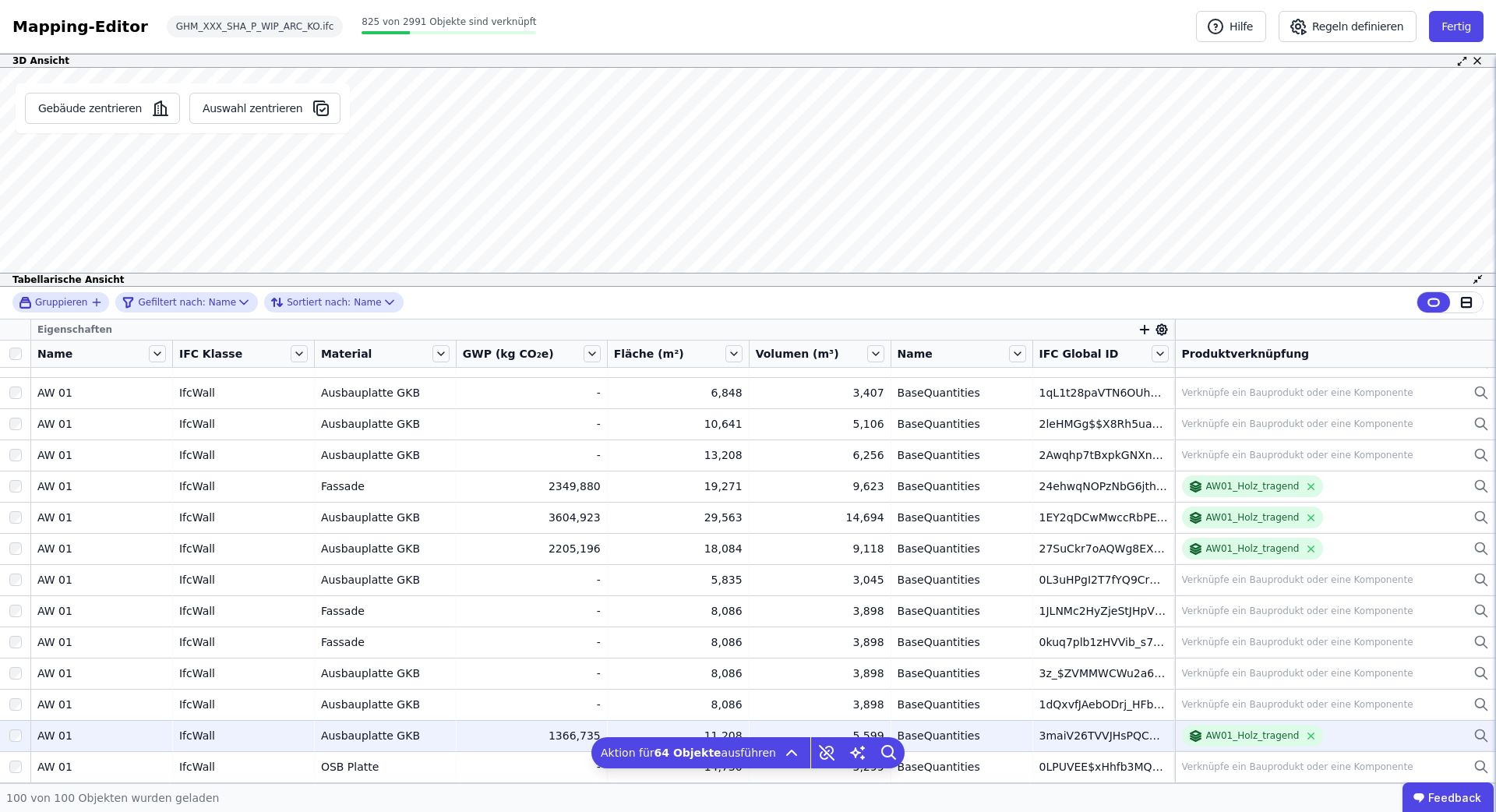
scroll to position [2701, 0]
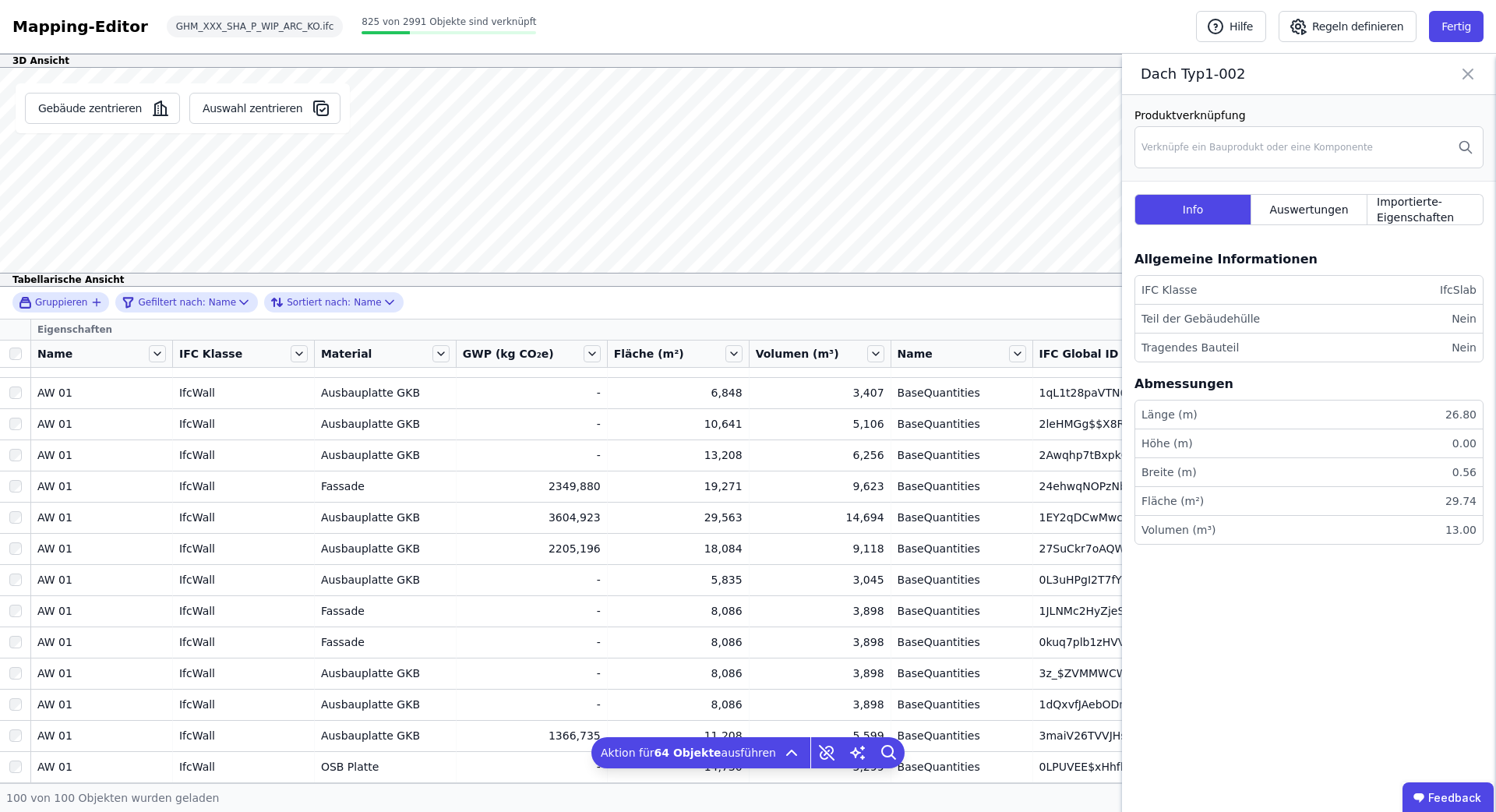
click at [1465, 68] on icon at bounding box center [1468, 73] width 19 height 22
click at [1413, 207] on span "Importierte-Eigenschaften" at bounding box center [1426, 209] width 97 height 31
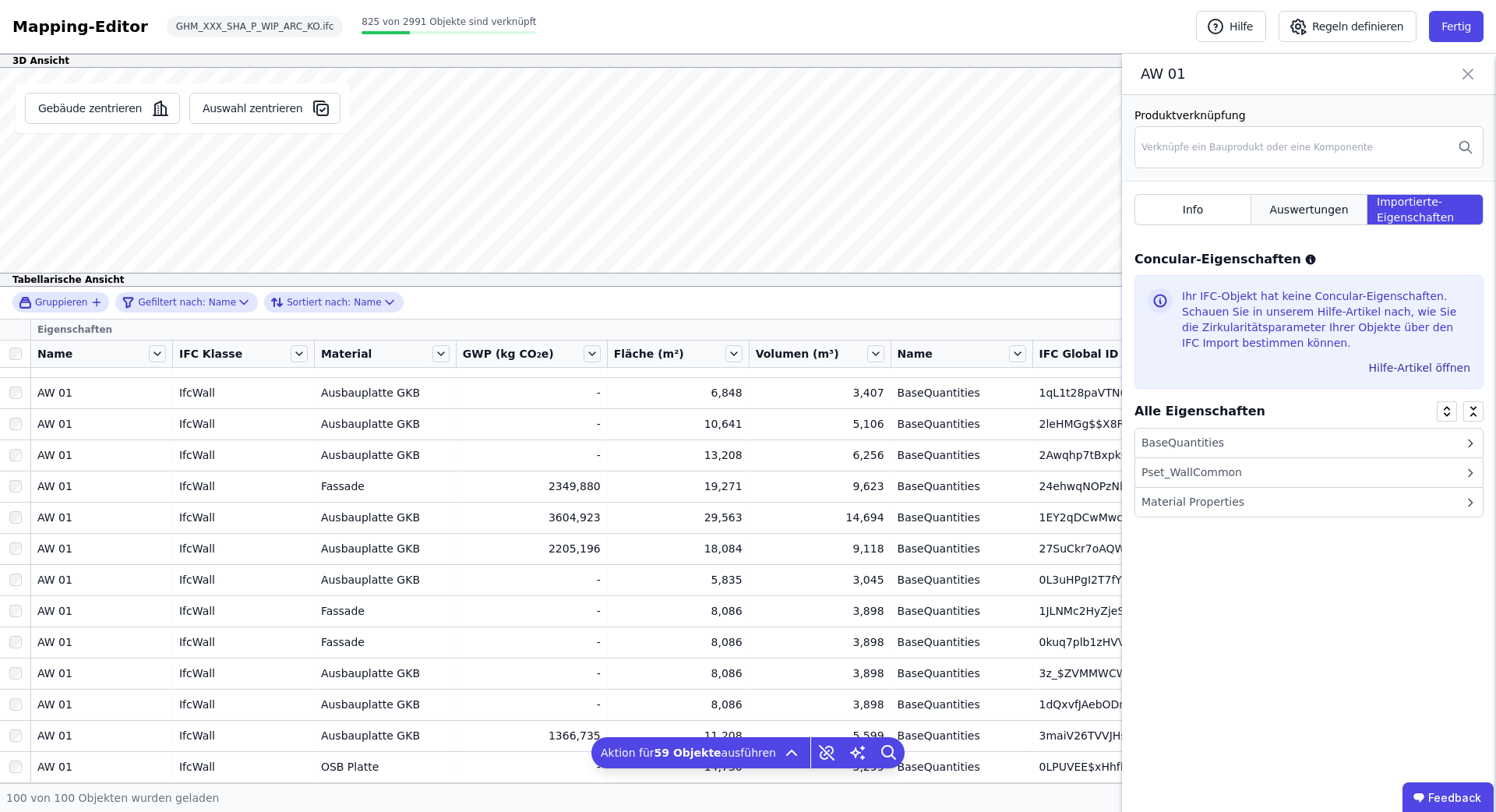
click at [1349, 212] on div "Auswertungen" at bounding box center [1310, 209] width 116 height 31
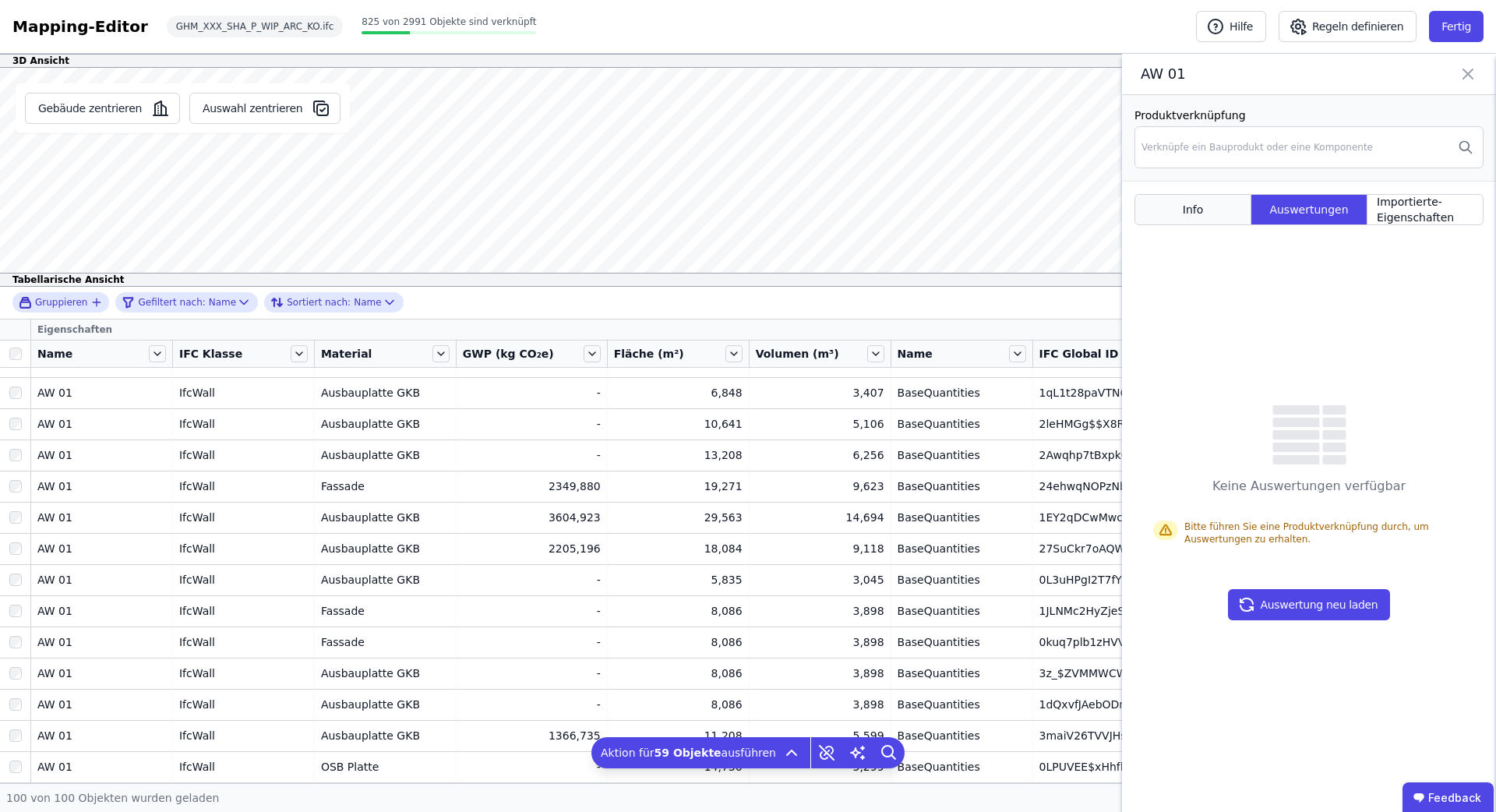
click at [1181, 203] on div "Info" at bounding box center [1193, 209] width 117 height 31
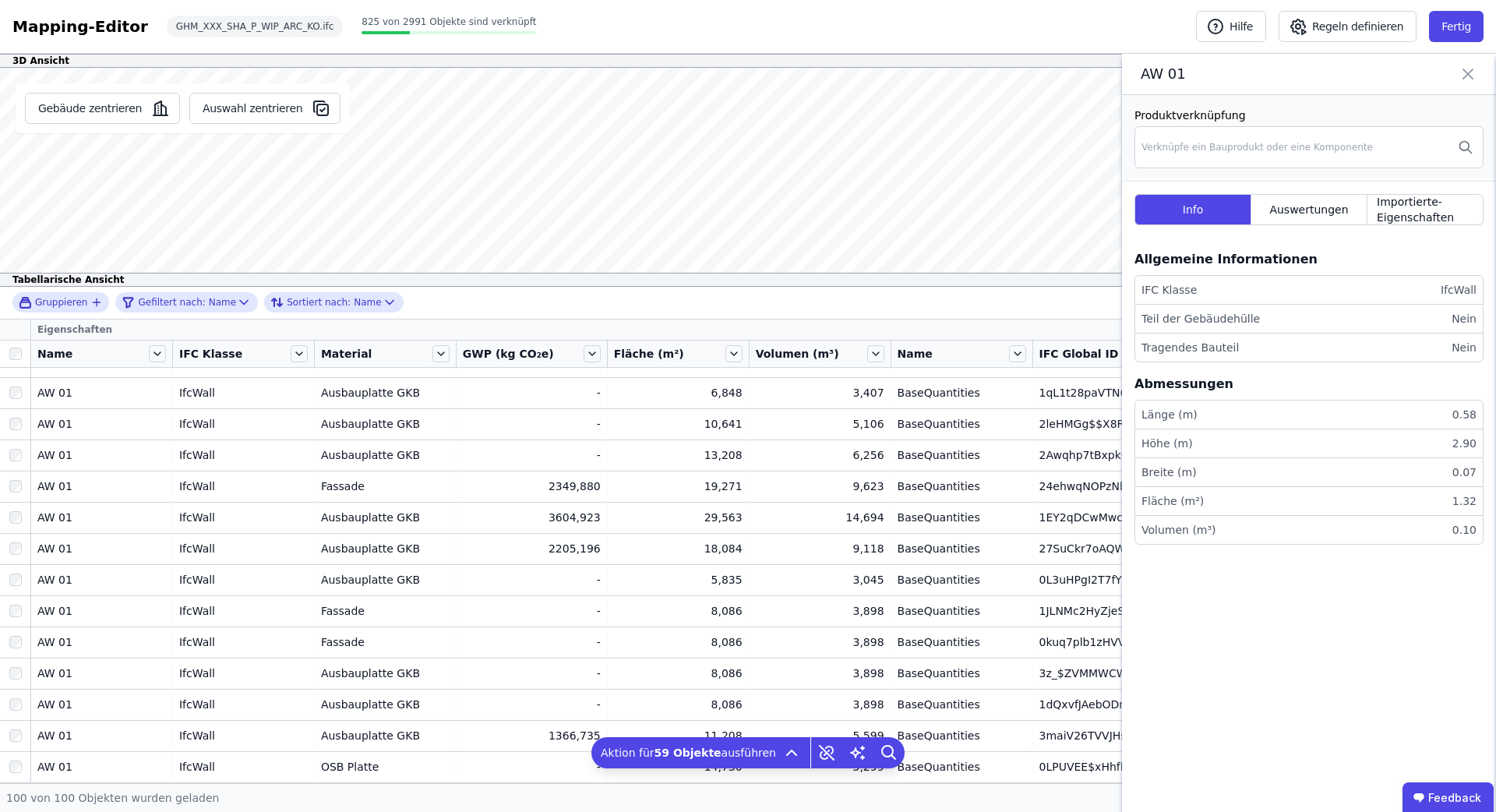
drag, startPoint x: 1466, startPoint y: 71, endPoint x: 1457, endPoint y: 76, distance: 10.3
click at [1466, 71] on icon at bounding box center [1469, 74] width 10 height 10
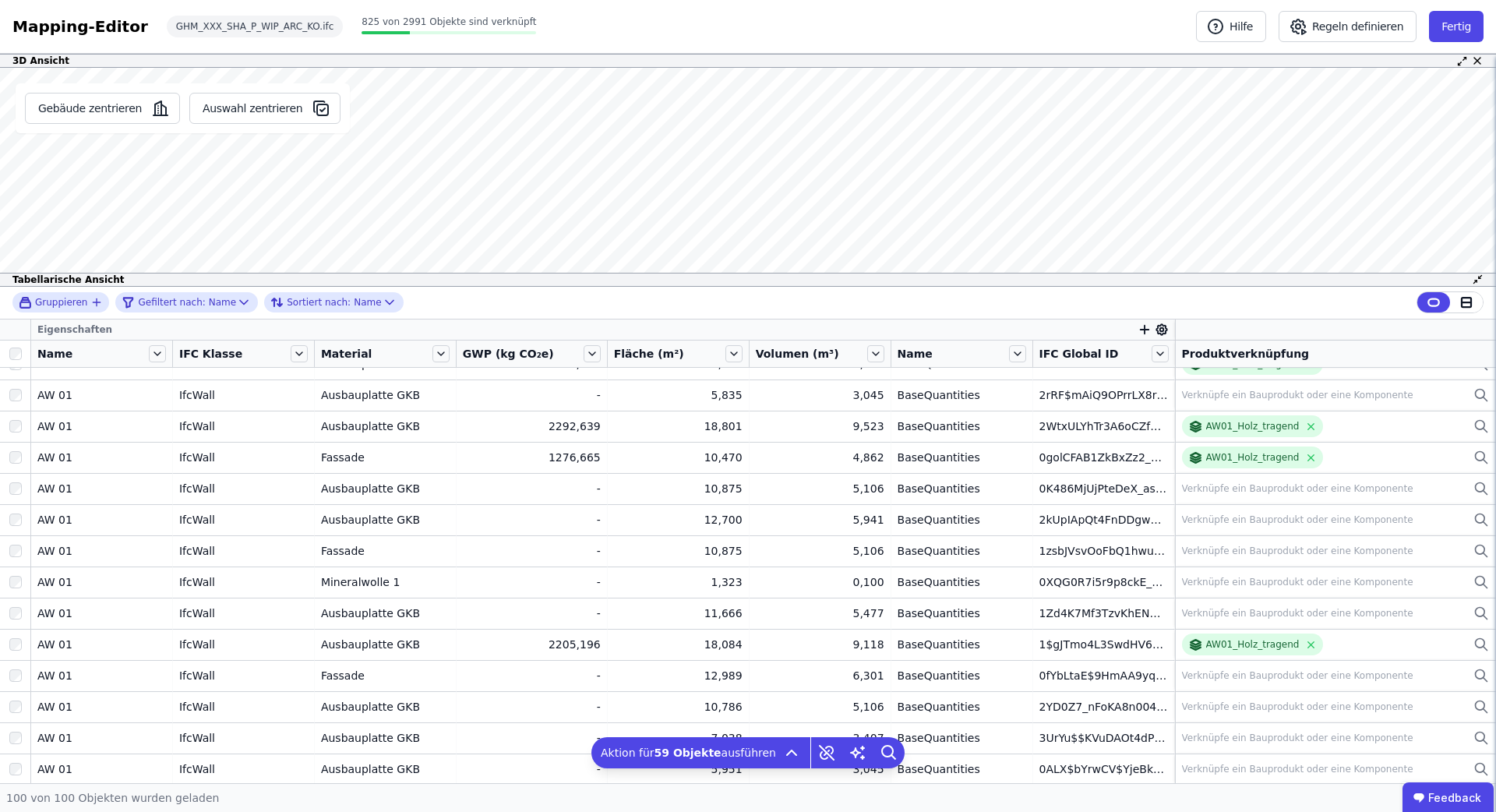
scroll to position [109, 0]
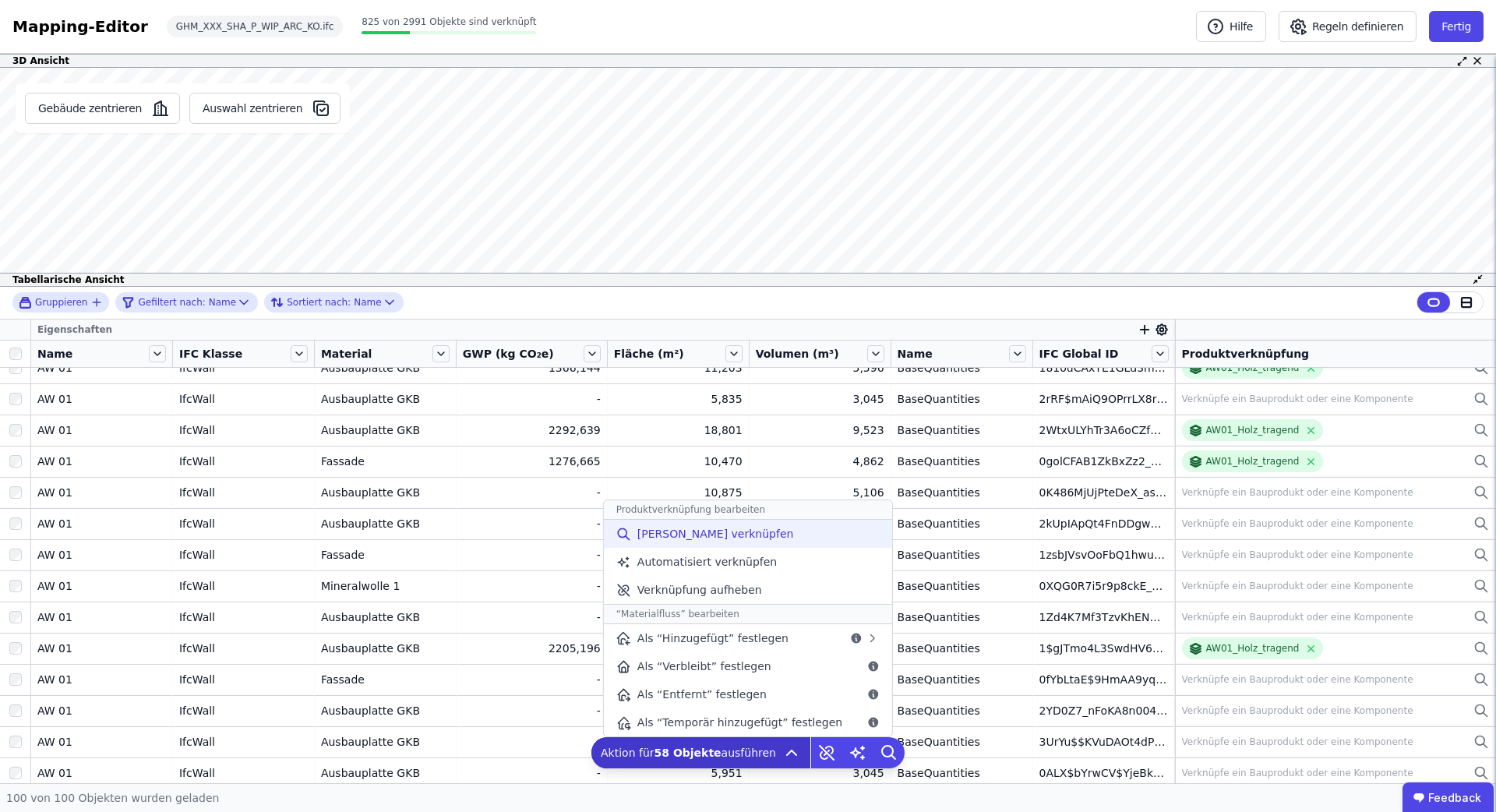
click at [714, 536] on span "[PERSON_NAME] verknüpfen" at bounding box center [716, 533] width 156 height 15
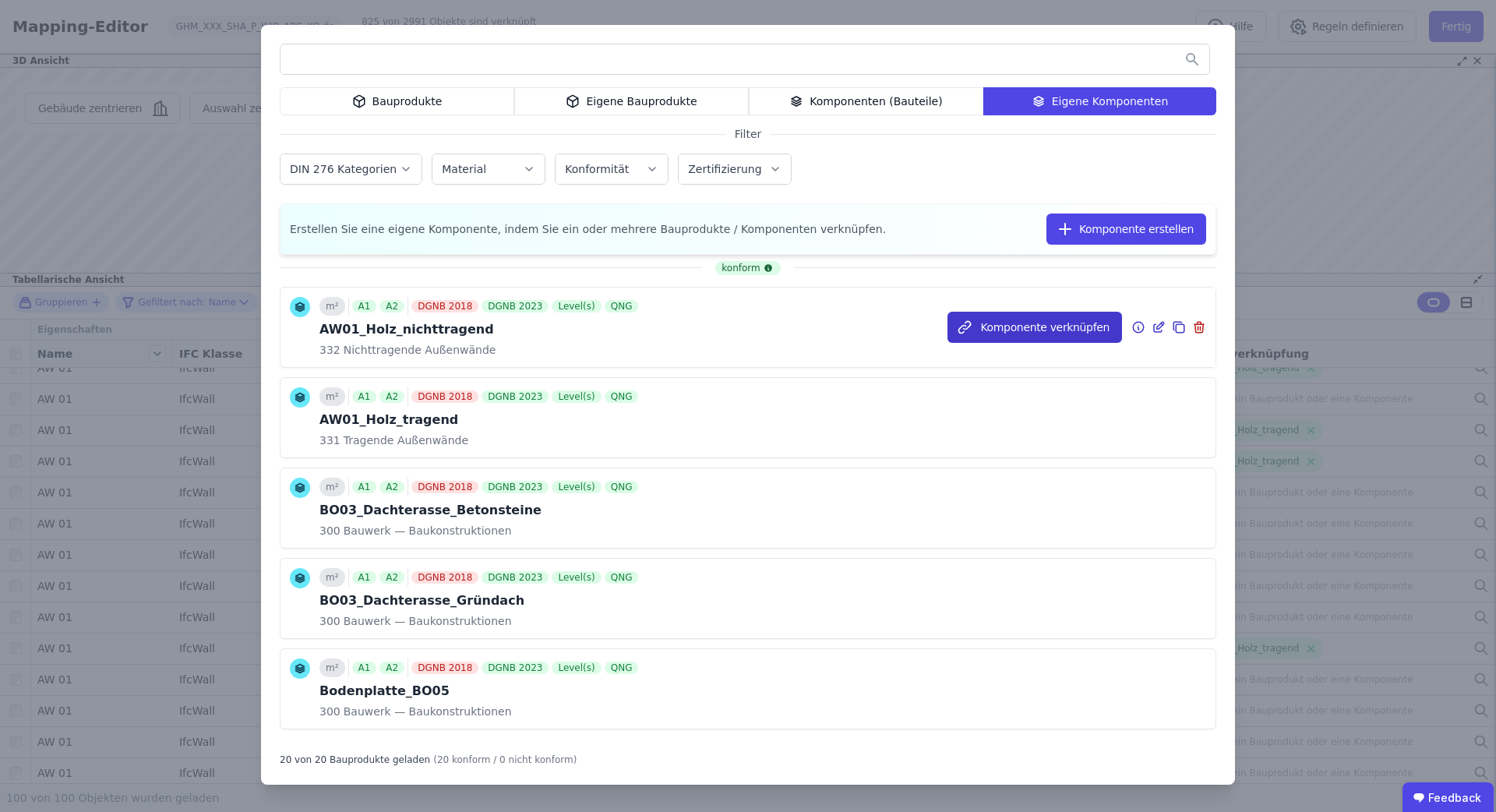
click at [1060, 325] on button "Komponente verknüpfen" at bounding box center [1035, 327] width 175 height 31
